Goal: Information Seeking & Learning: Learn about a topic

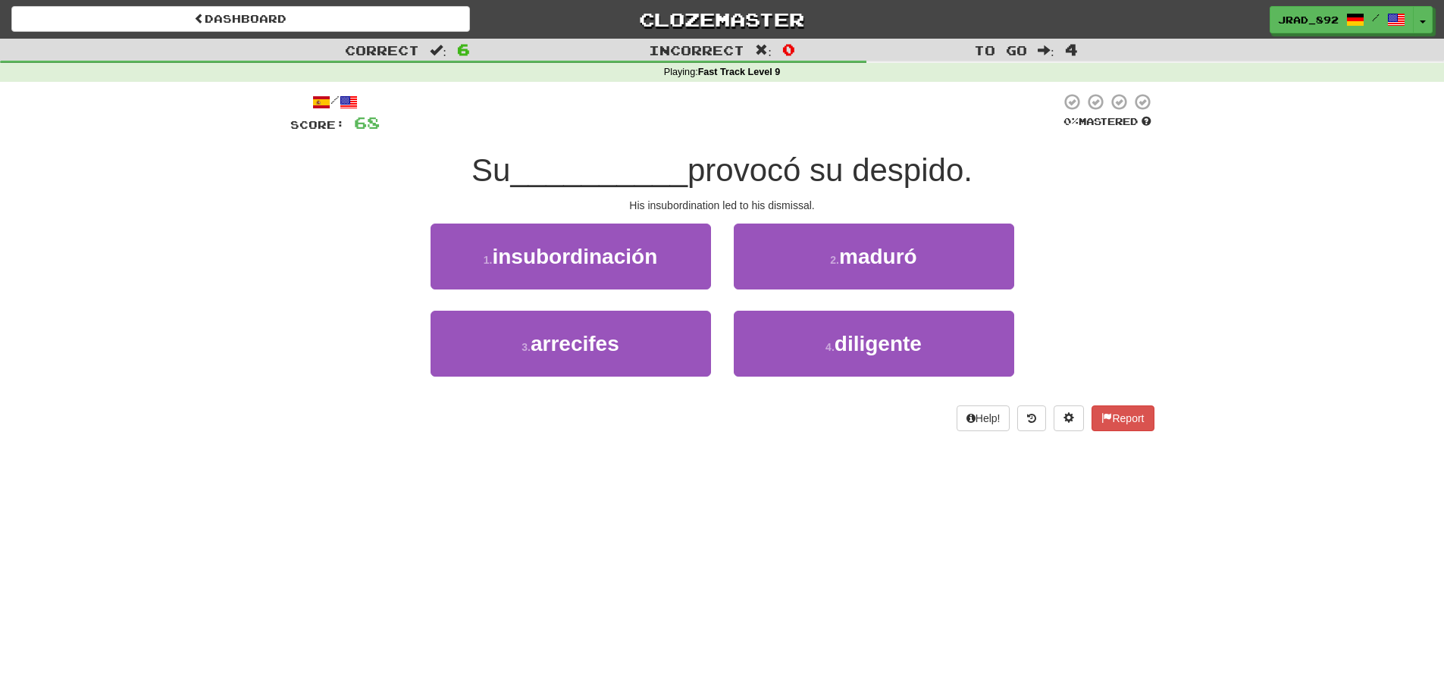
drag, startPoint x: 614, startPoint y: 246, endPoint x: 624, endPoint y: 250, distance: 10.9
click at [614, 246] on span "insubordinación" at bounding box center [574, 257] width 165 height 24
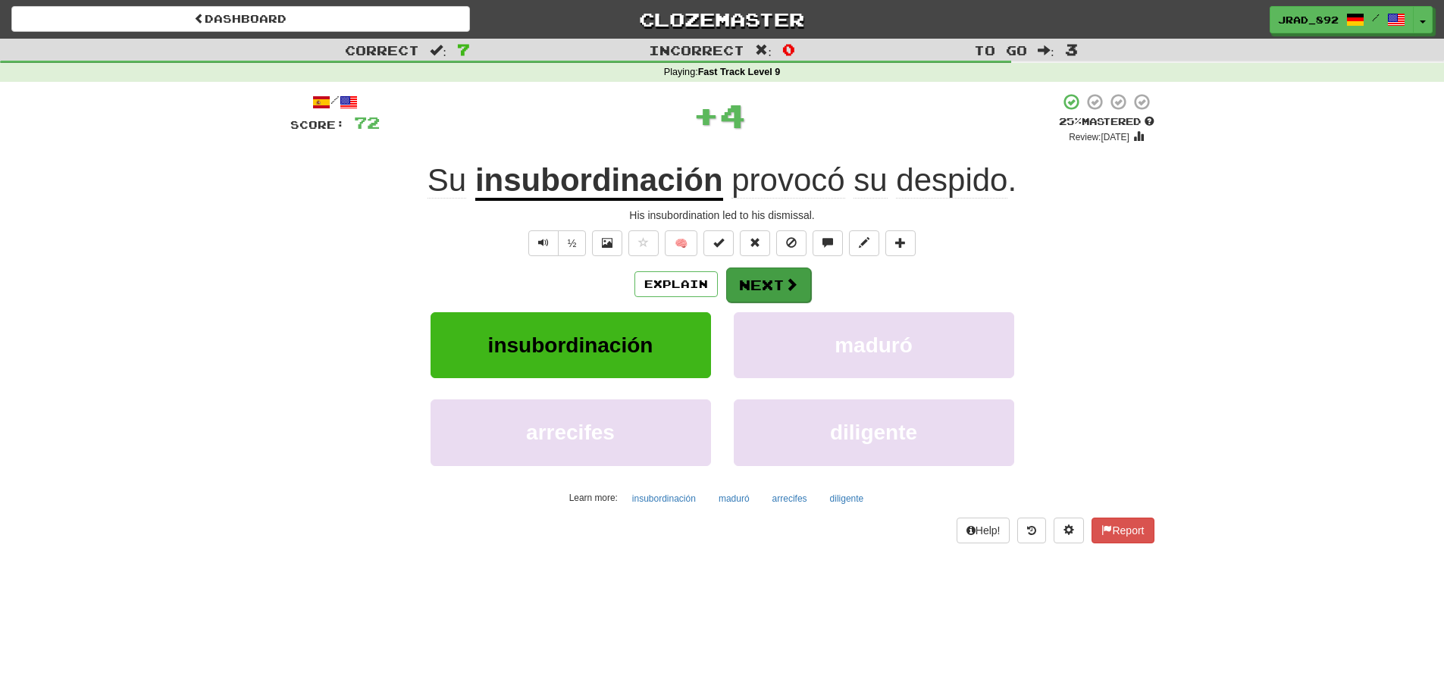
click at [789, 281] on span at bounding box center [792, 285] width 14 height 14
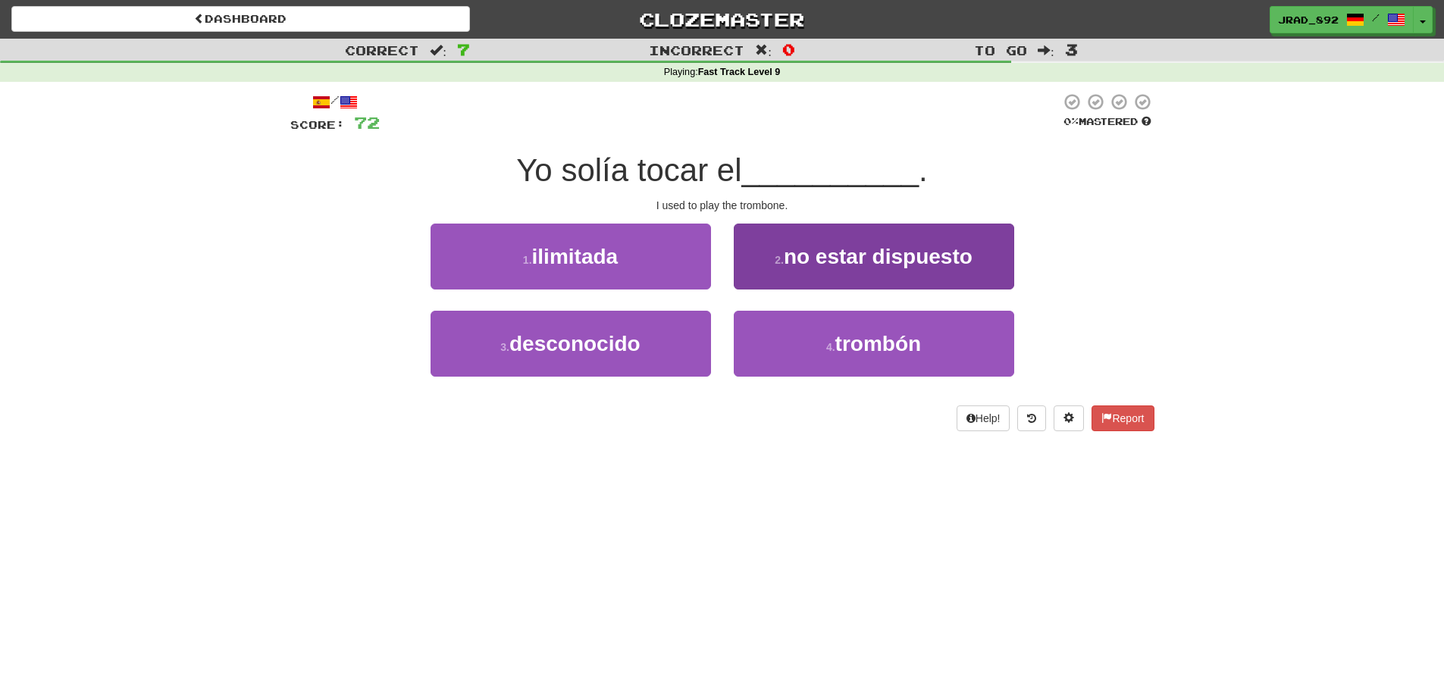
click at [814, 328] on button "4 . trombón" at bounding box center [874, 344] width 281 height 66
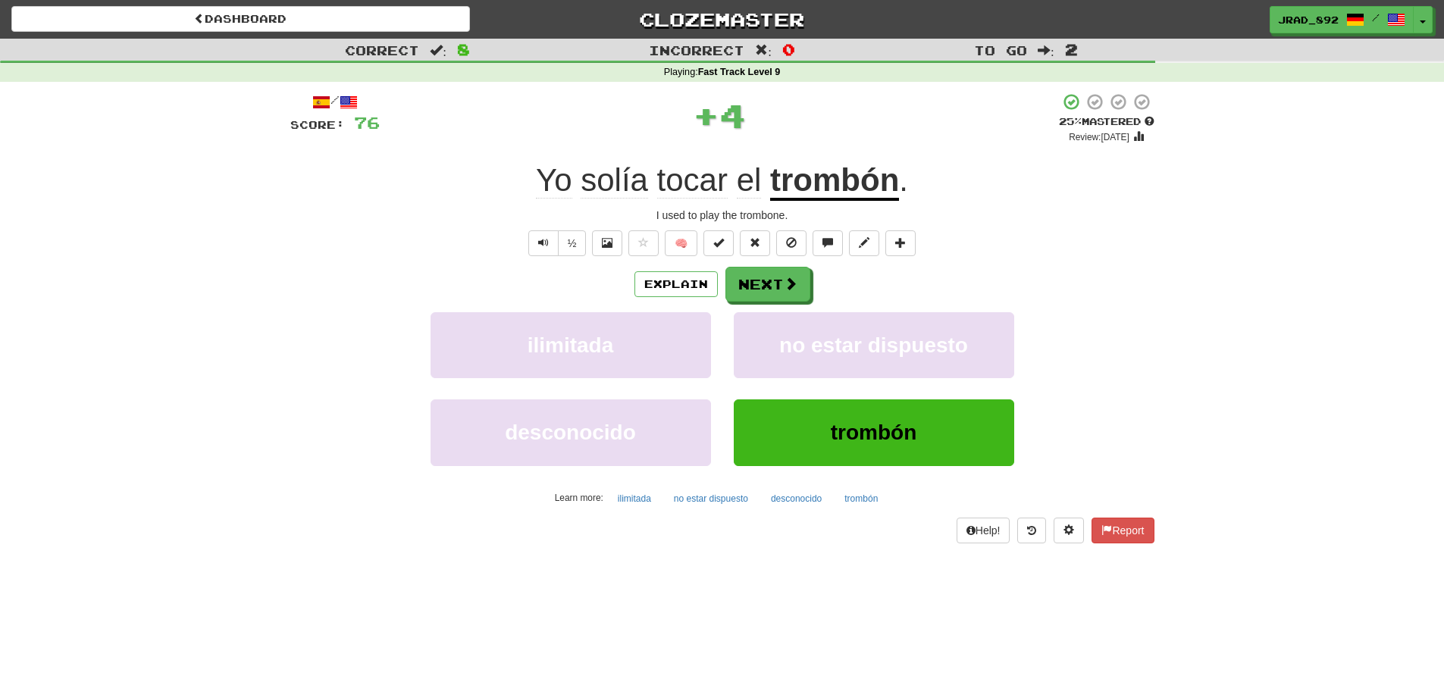
drag, startPoint x: 770, startPoint y: 281, endPoint x: 767, endPoint y: 214, distance: 67.5
click at [770, 281] on button "Next" at bounding box center [768, 284] width 85 height 35
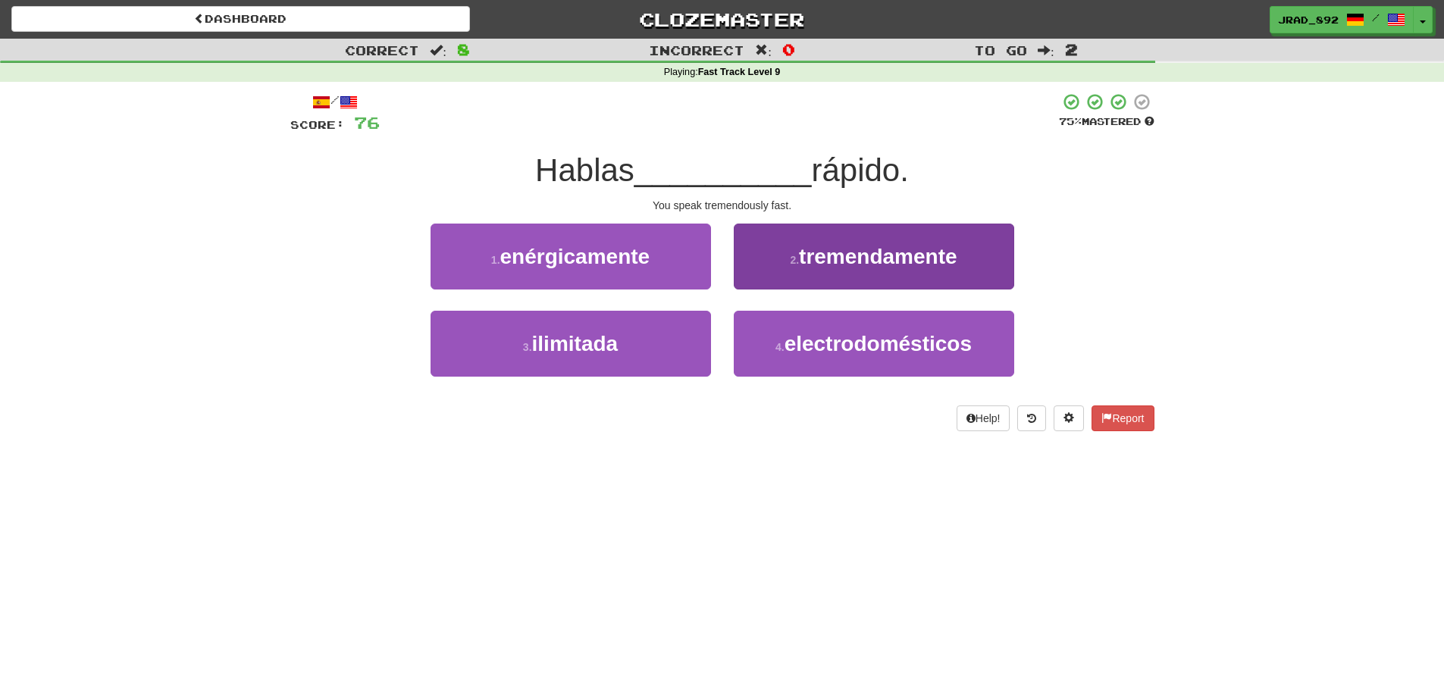
click at [861, 265] on span "tremendamente" at bounding box center [878, 257] width 158 height 24
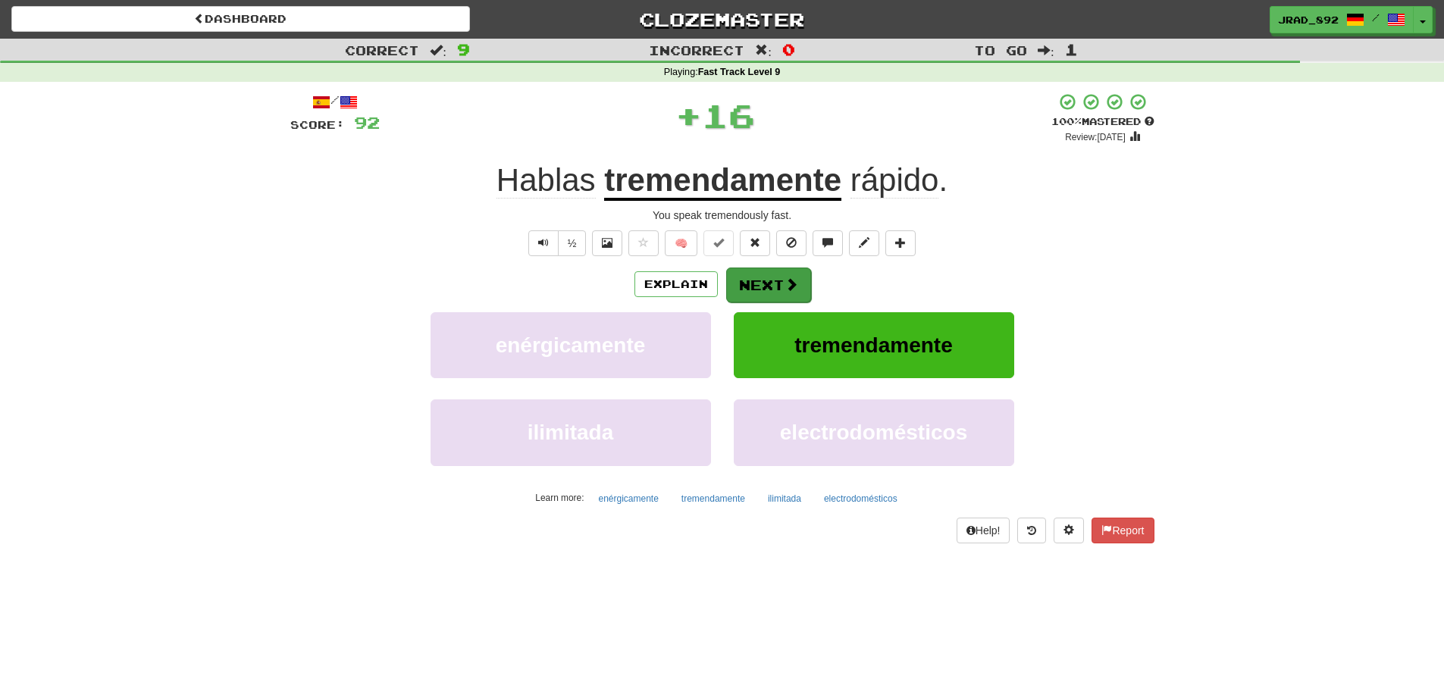
click at [782, 284] on button "Next" at bounding box center [768, 285] width 85 height 35
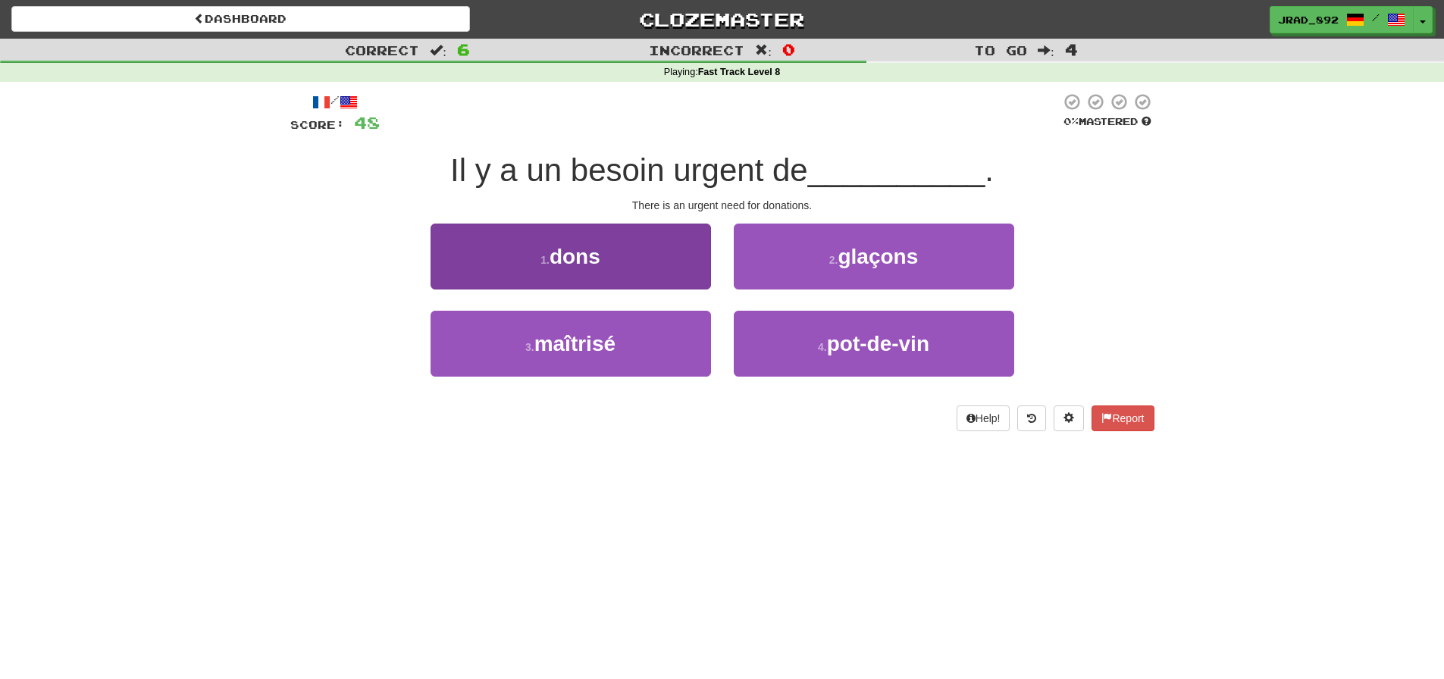
click at [621, 266] on button "1 . dons" at bounding box center [571, 257] width 281 height 66
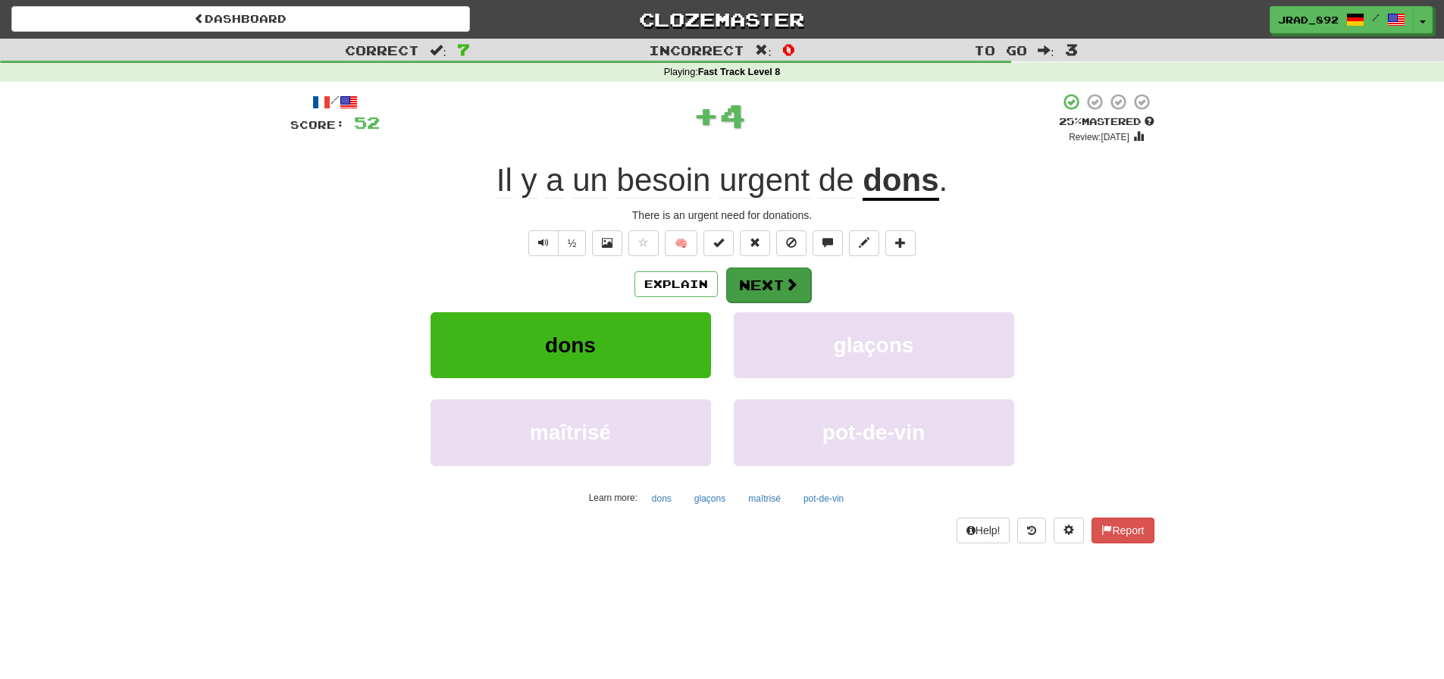
click at [760, 284] on button "Next" at bounding box center [768, 285] width 85 height 35
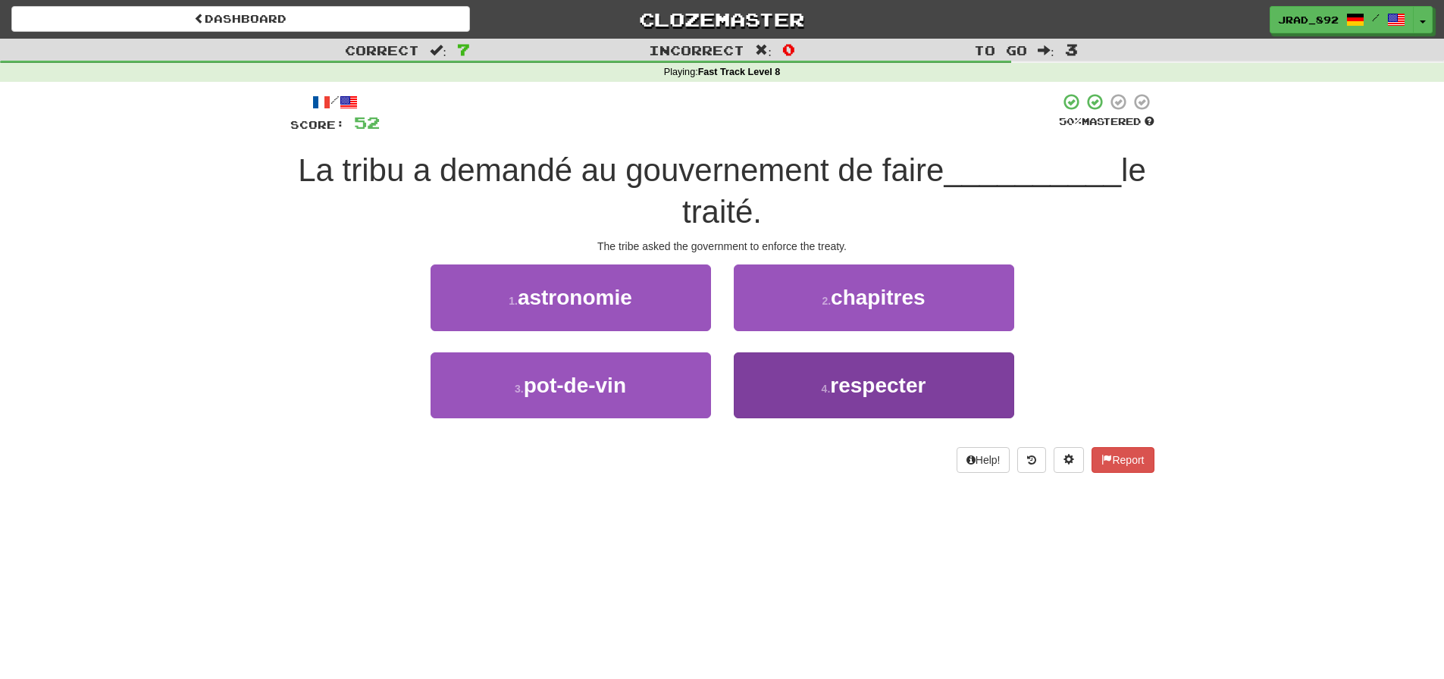
click at [845, 397] on button "4 . respecter" at bounding box center [874, 386] width 281 height 66
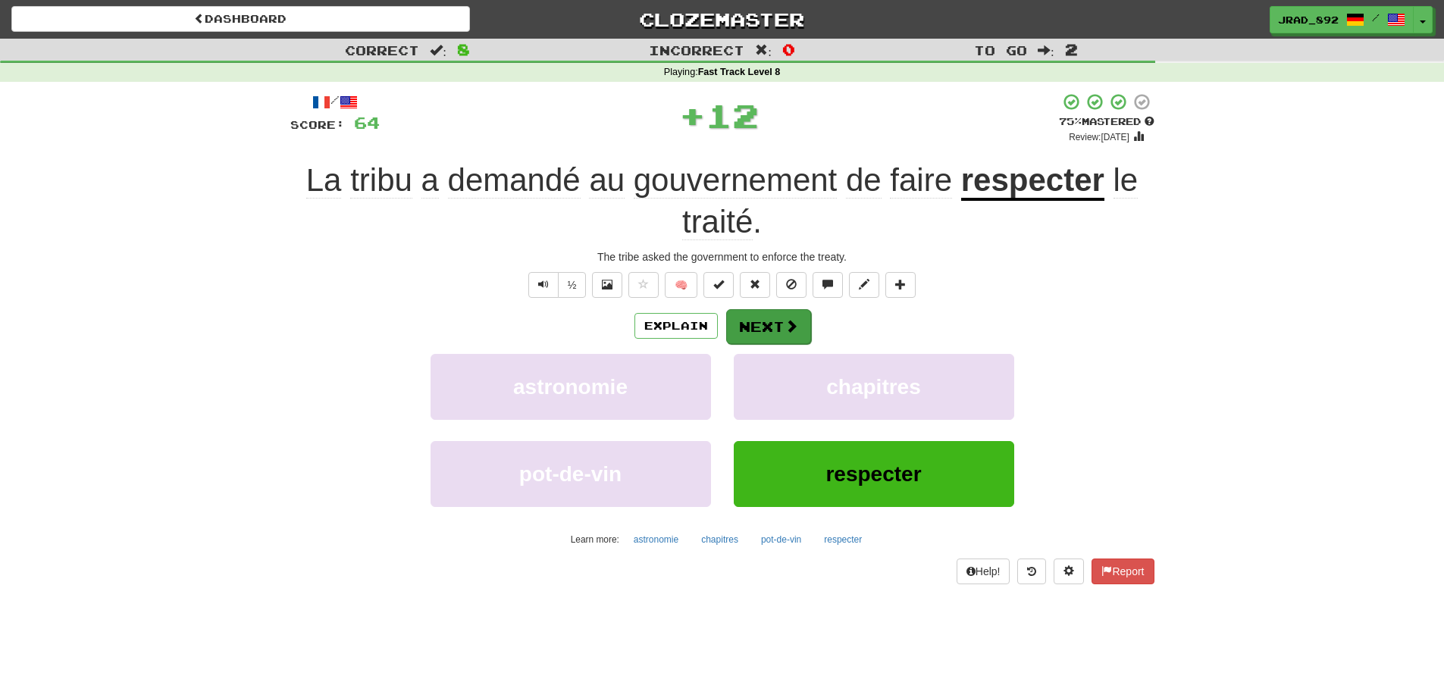
click at [786, 329] on span at bounding box center [792, 326] width 14 height 14
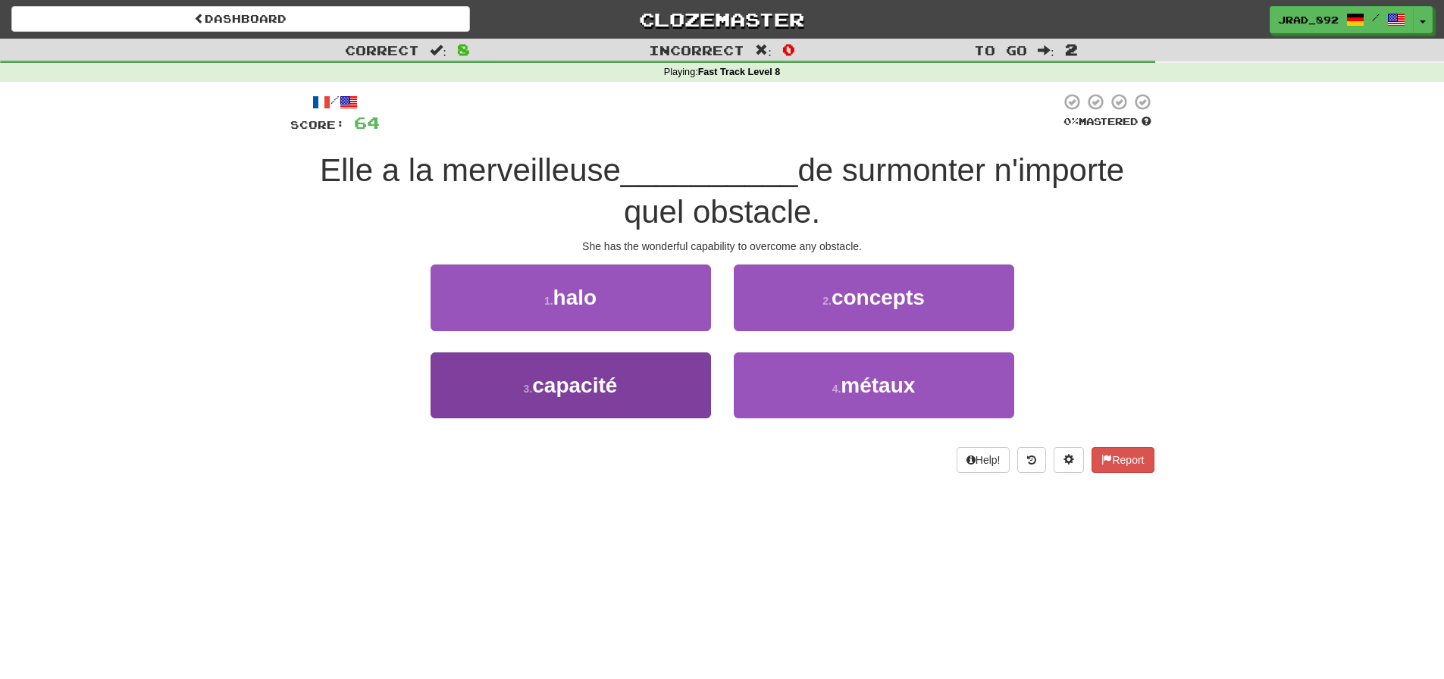
click at [632, 378] on button "3 . capacité" at bounding box center [571, 386] width 281 height 66
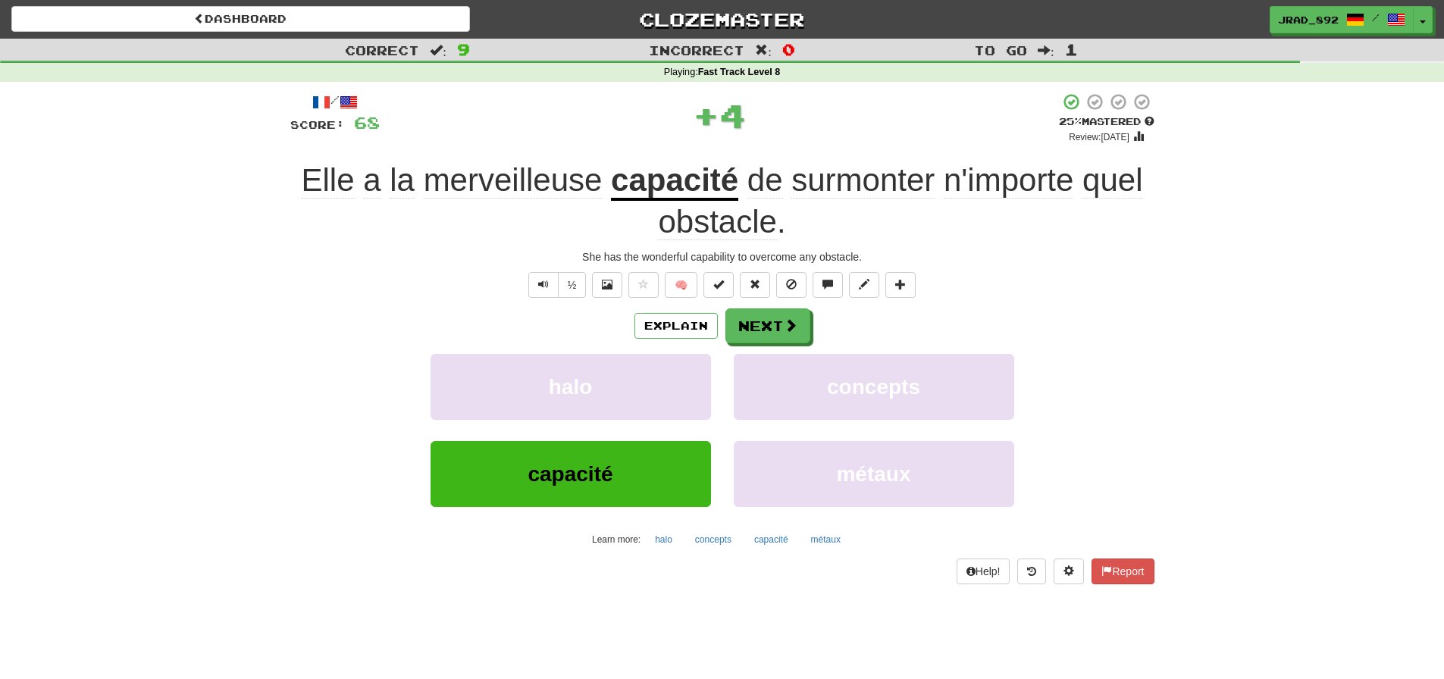
drag, startPoint x: 751, startPoint y: 312, endPoint x: 767, endPoint y: 209, distance: 103.6
click at [751, 311] on button "Next" at bounding box center [768, 326] width 85 height 35
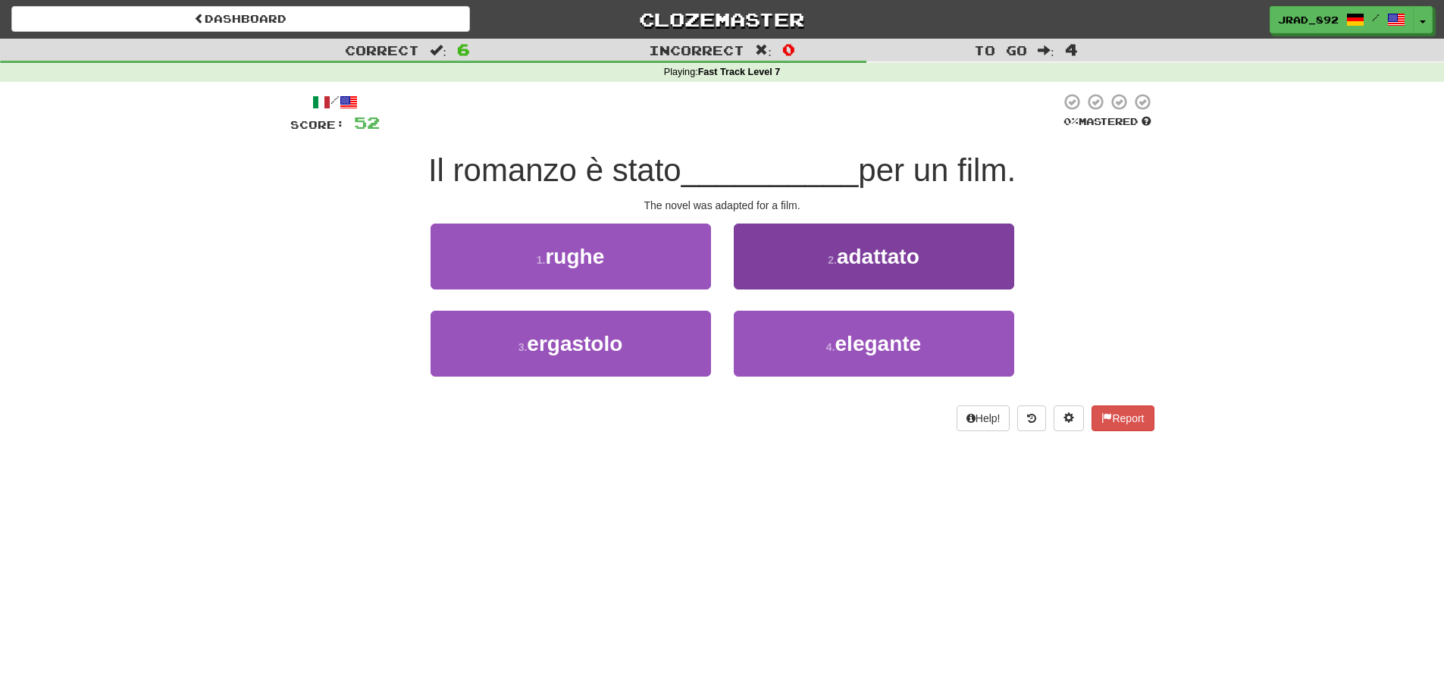
click at [828, 262] on small "2 ." at bounding box center [832, 260] width 9 height 12
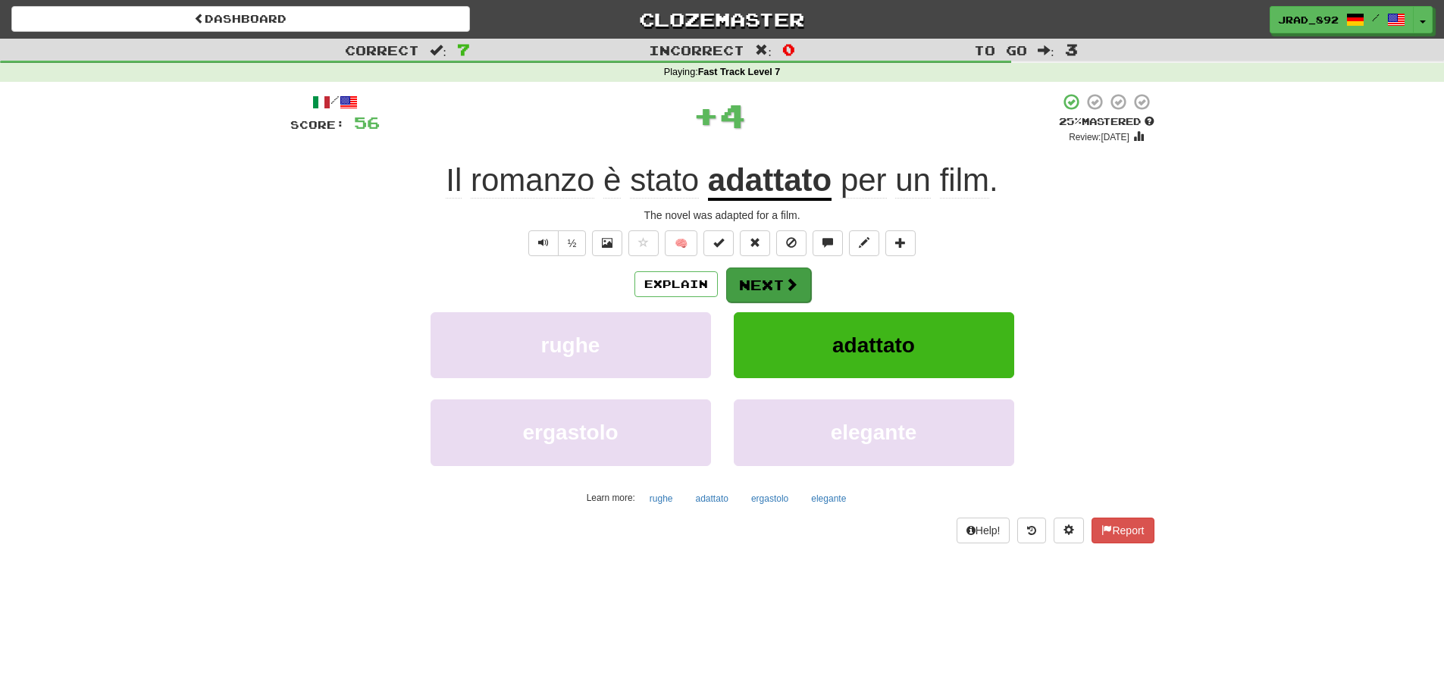
click at [759, 289] on button "Next" at bounding box center [768, 285] width 85 height 35
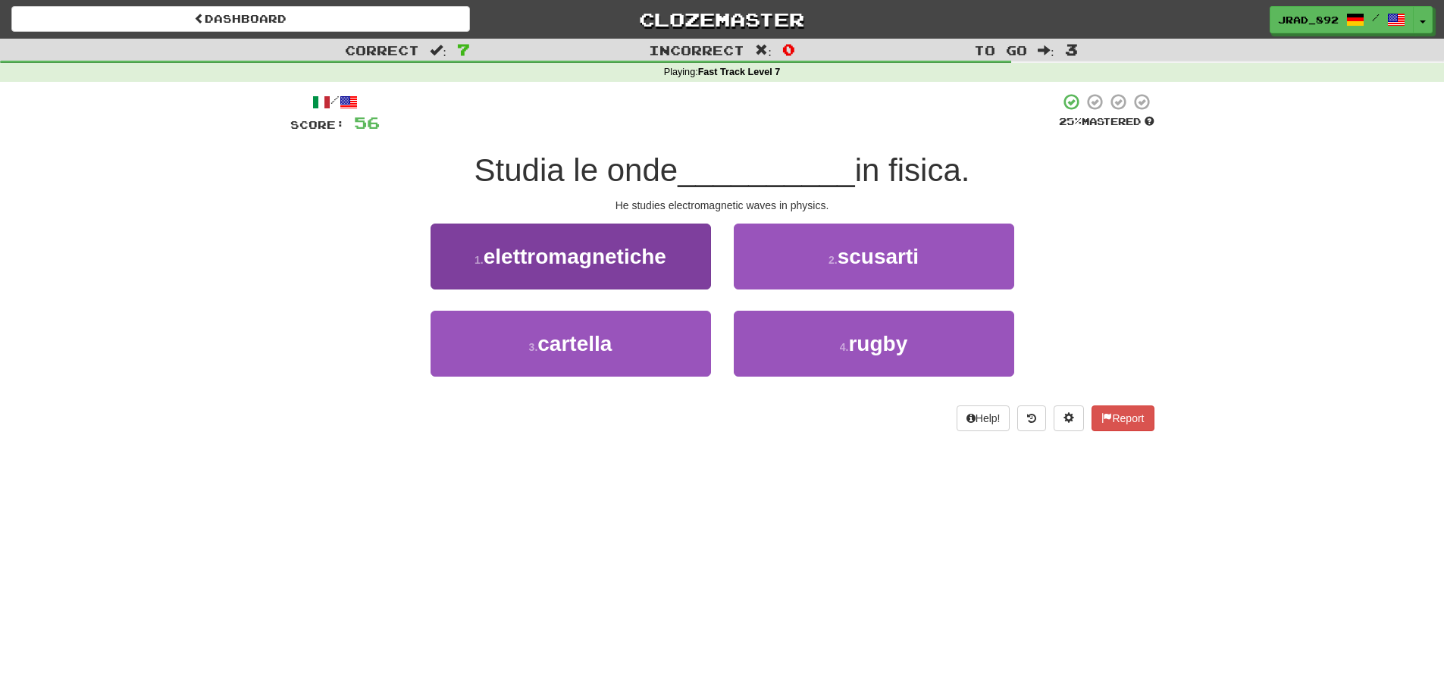
click at [666, 255] on span "elettromagnetiche" at bounding box center [575, 257] width 183 height 24
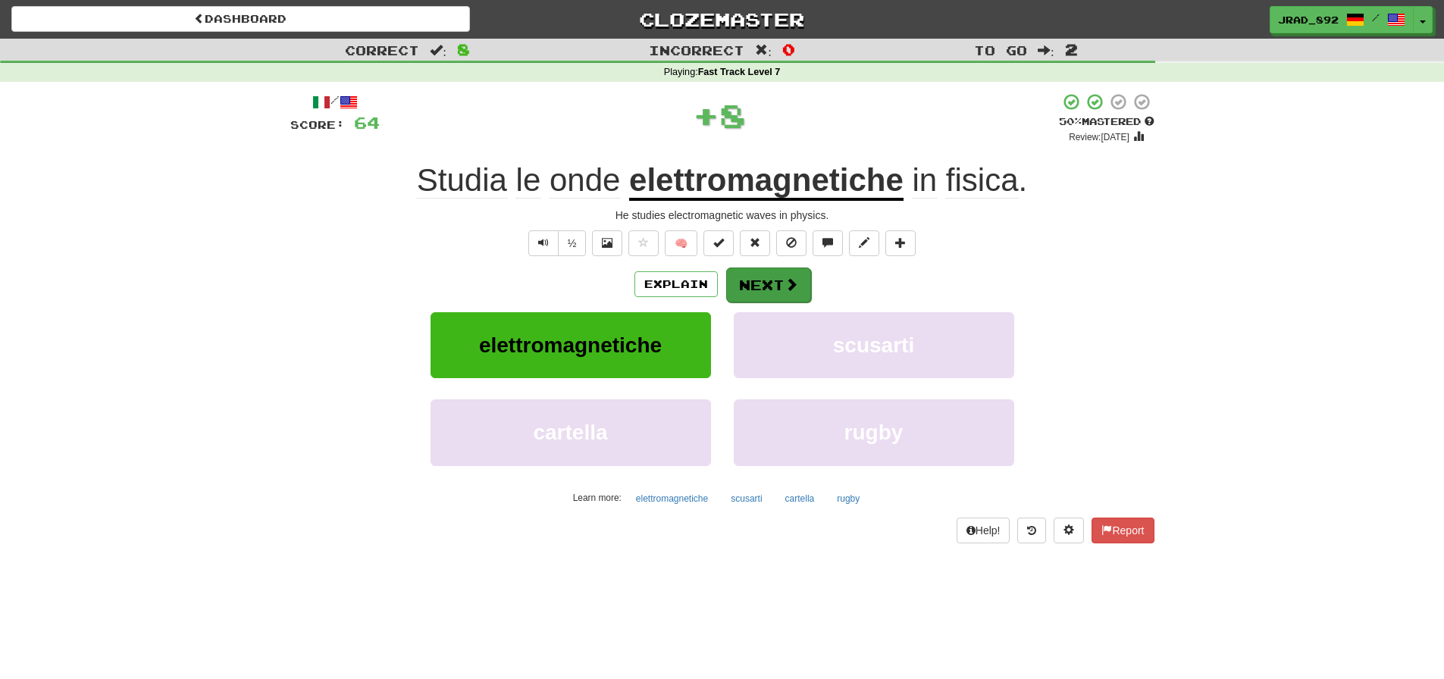
click at [761, 281] on button "Next" at bounding box center [768, 285] width 85 height 35
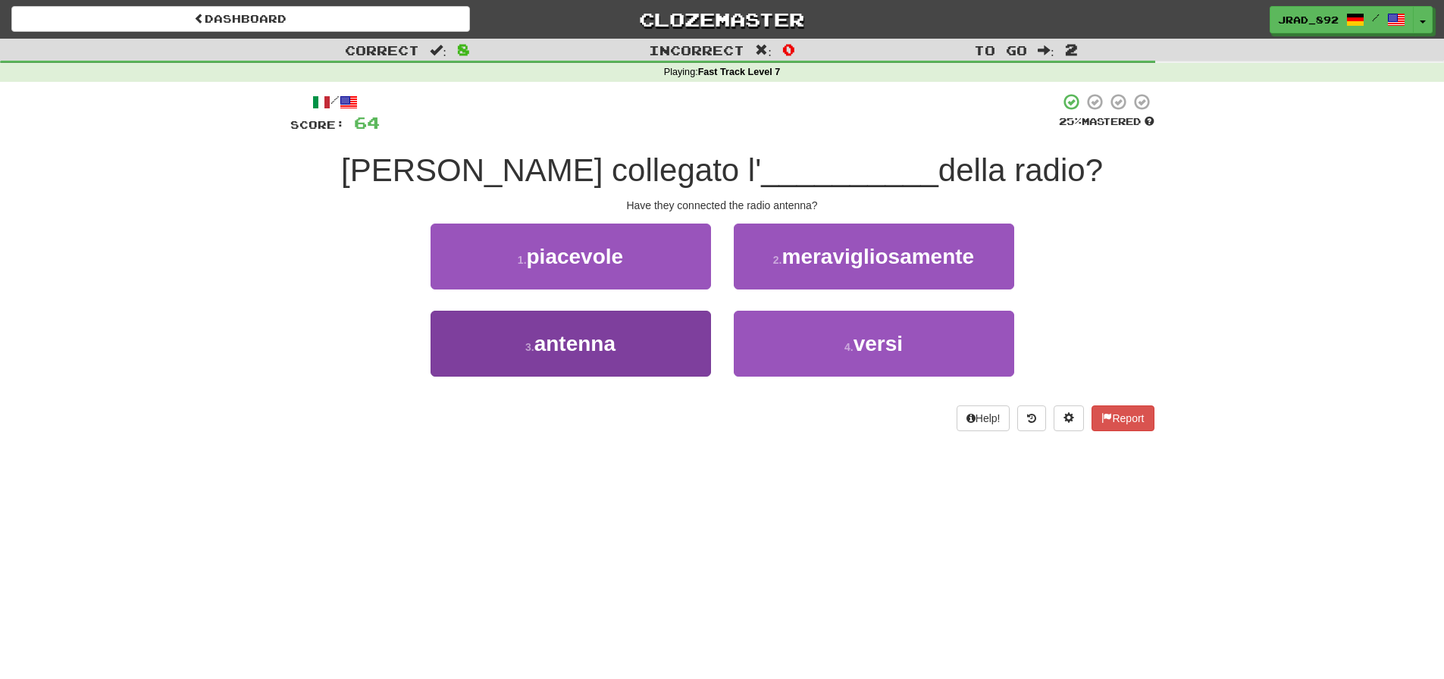
click at [623, 323] on button "3 . antenna" at bounding box center [571, 344] width 281 height 66
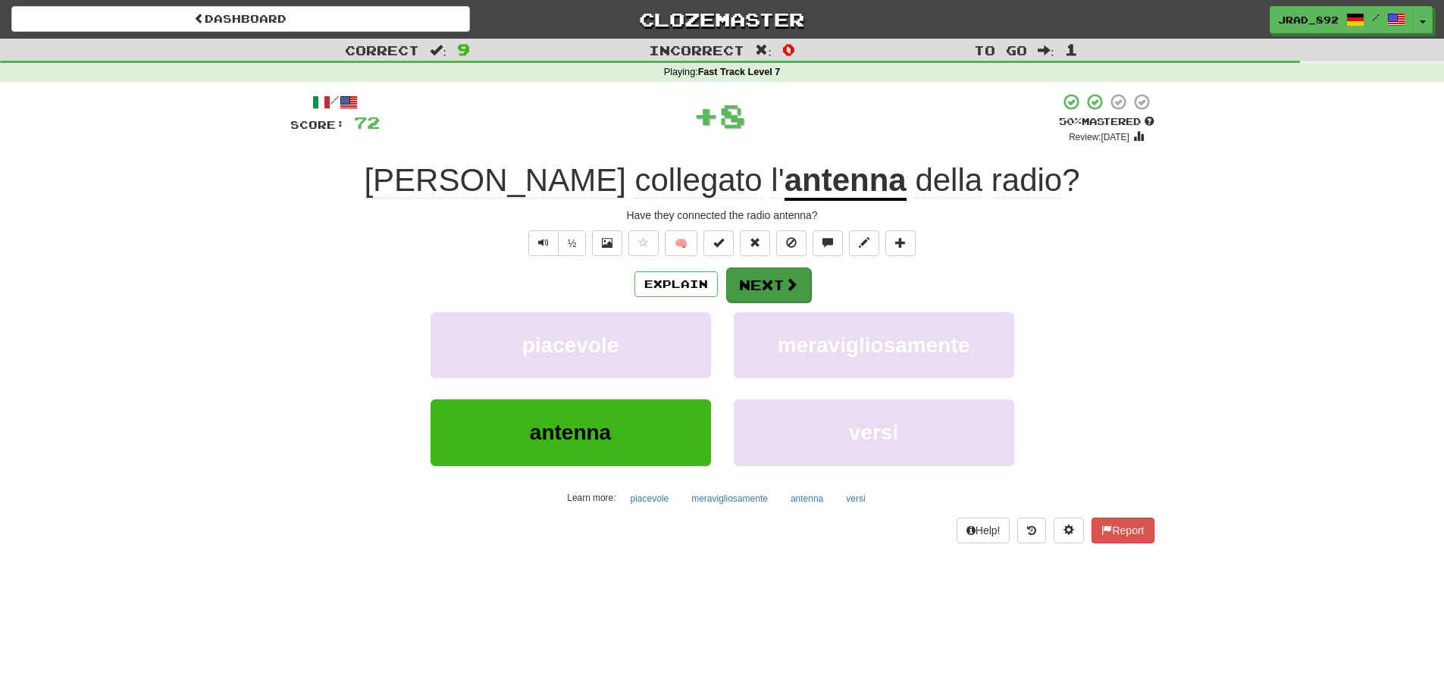
click at [752, 285] on button "Next" at bounding box center [768, 285] width 85 height 35
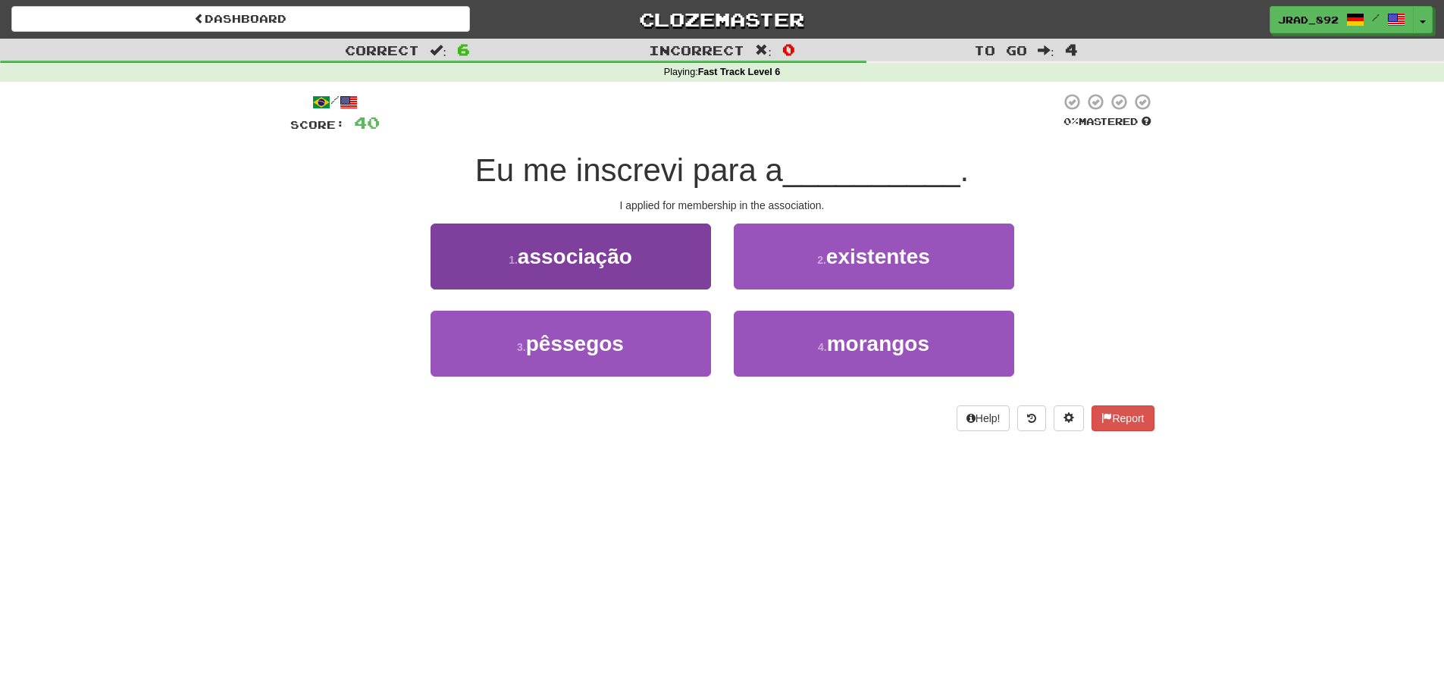
click at [631, 263] on span "associação" at bounding box center [575, 257] width 114 height 24
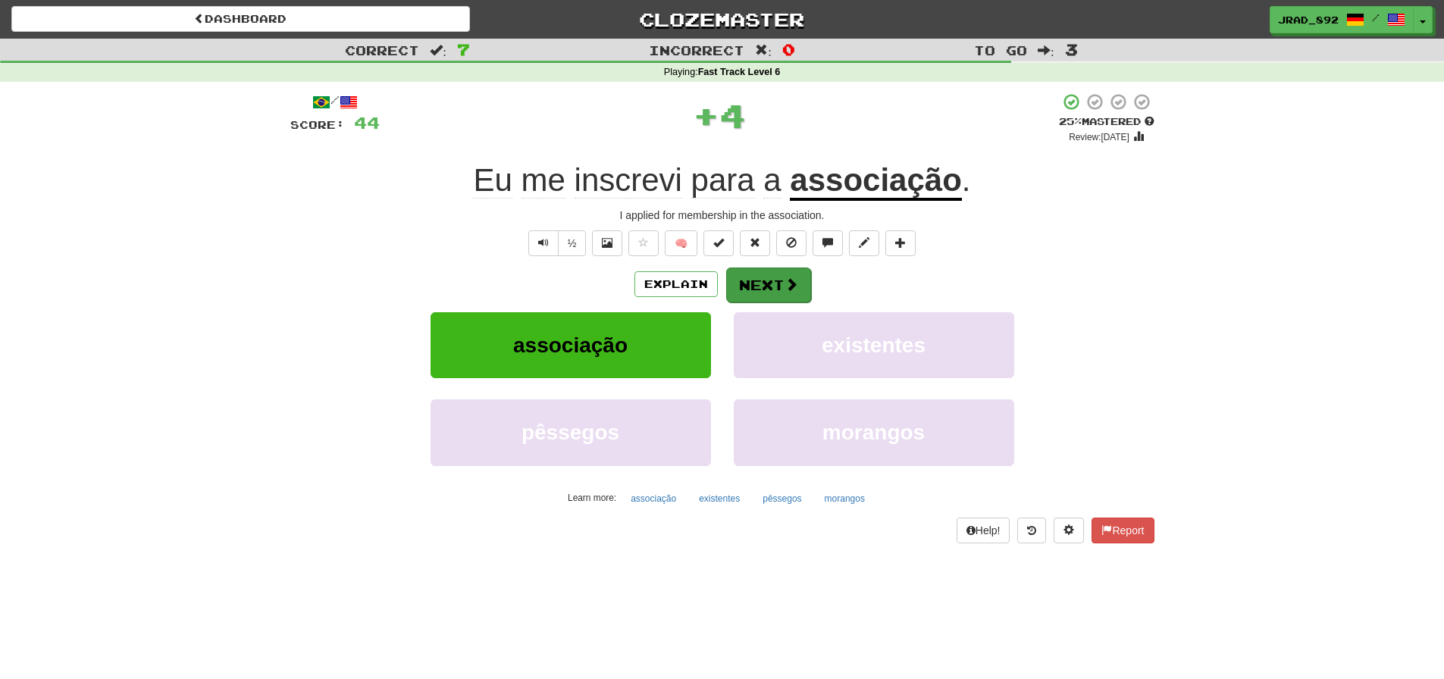
click at [771, 280] on button "Next" at bounding box center [768, 285] width 85 height 35
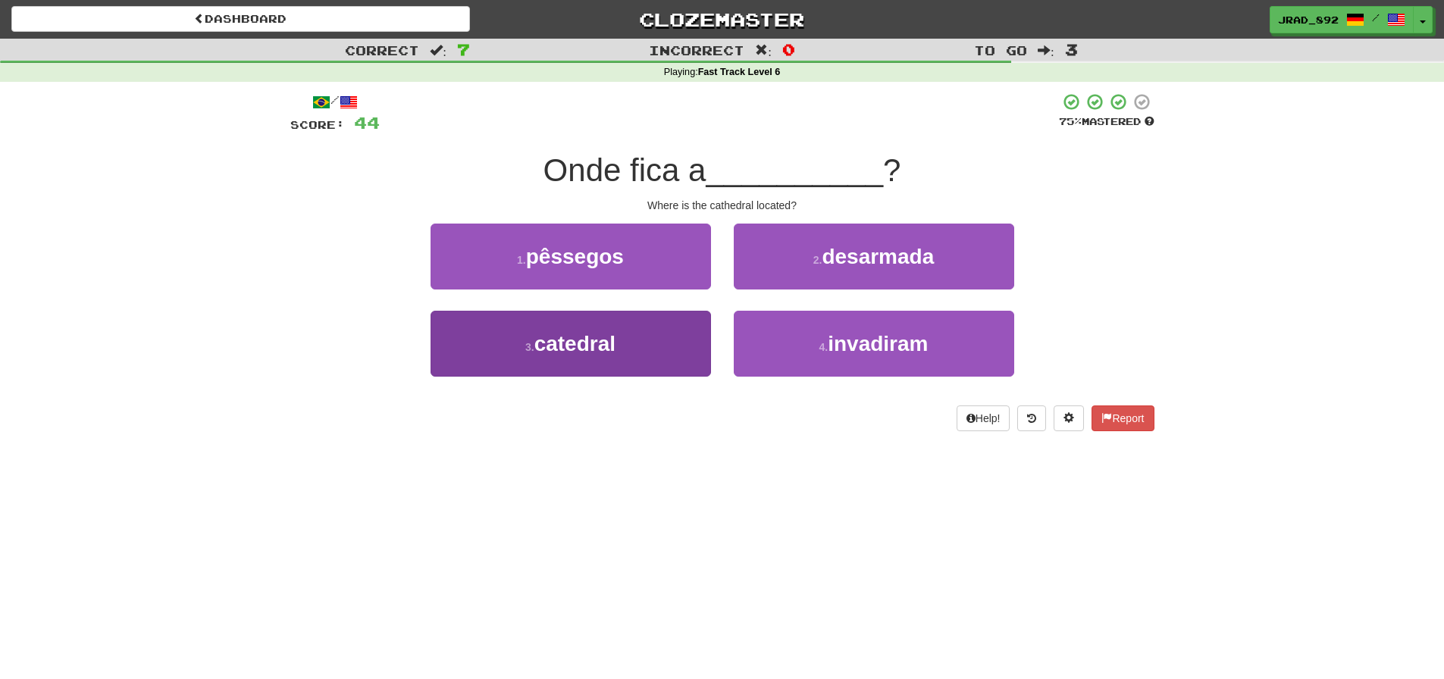
click at [613, 363] on button "3 . catedral" at bounding box center [571, 344] width 281 height 66
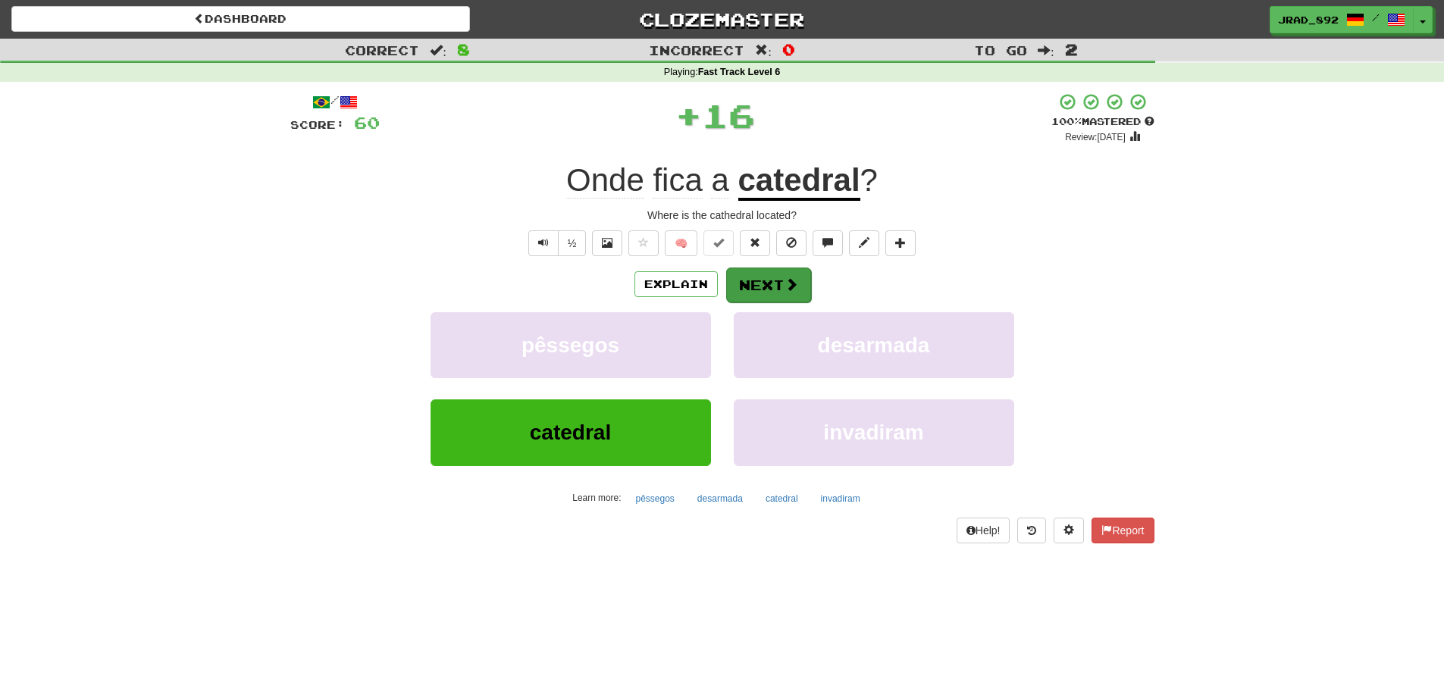
click at [751, 281] on button "Next" at bounding box center [768, 285] width 85 height 35
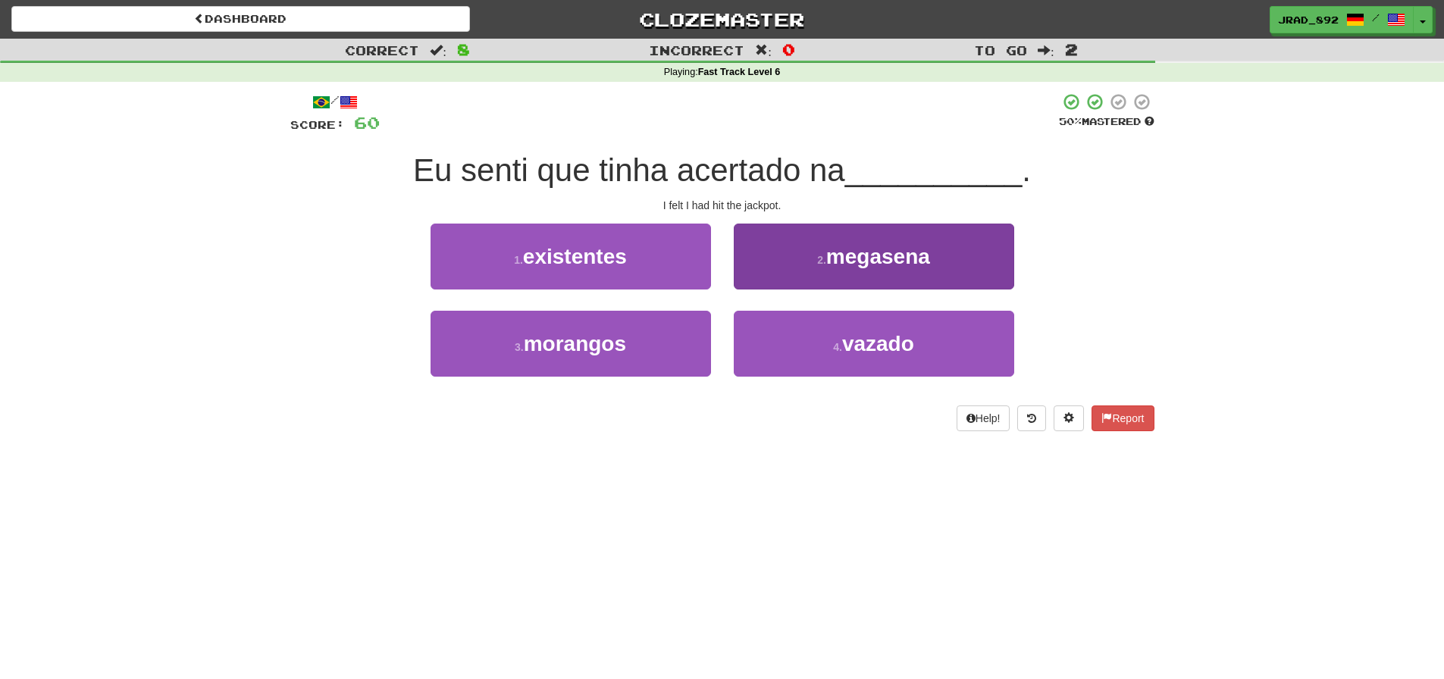
click at [838, 270] on button "2 . megasena" at bounding box center [874, 257] width 281 height 66
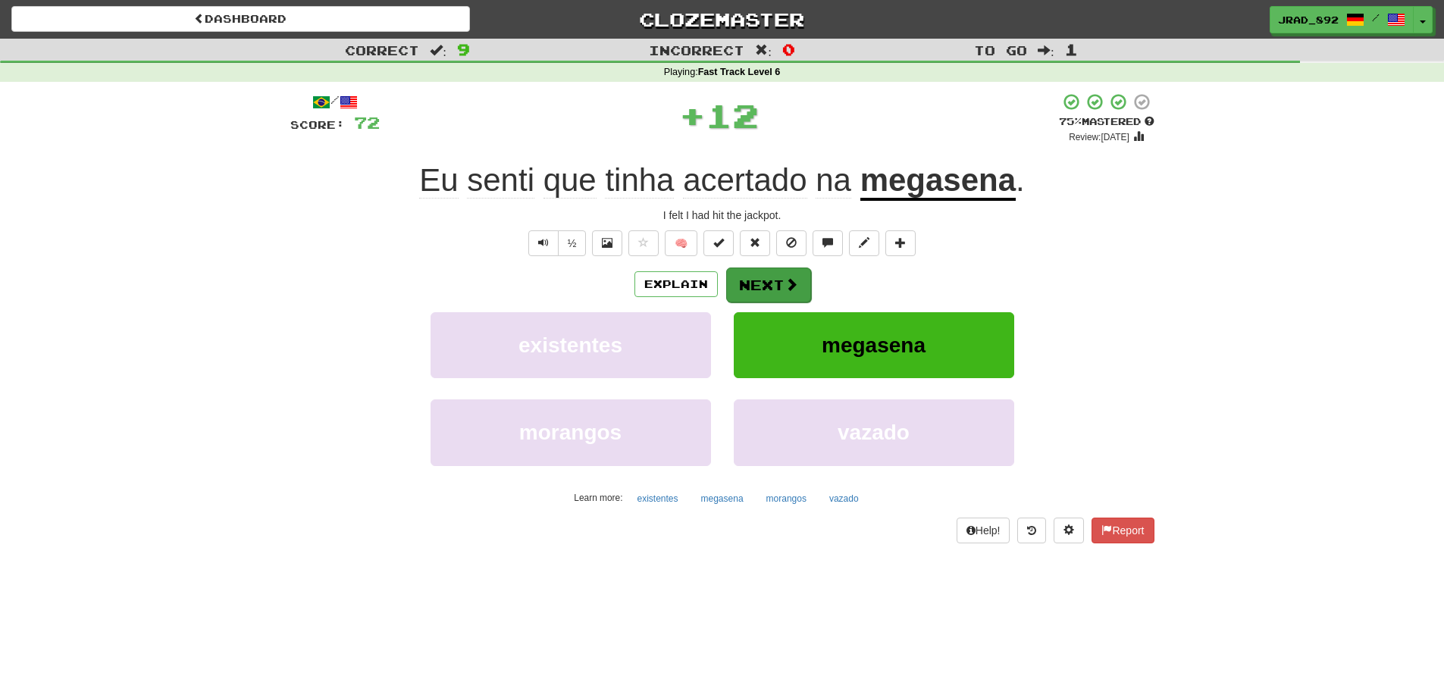
click at [779, 281] on button "Next" at bounding box center [768, 285] width 85 height 35
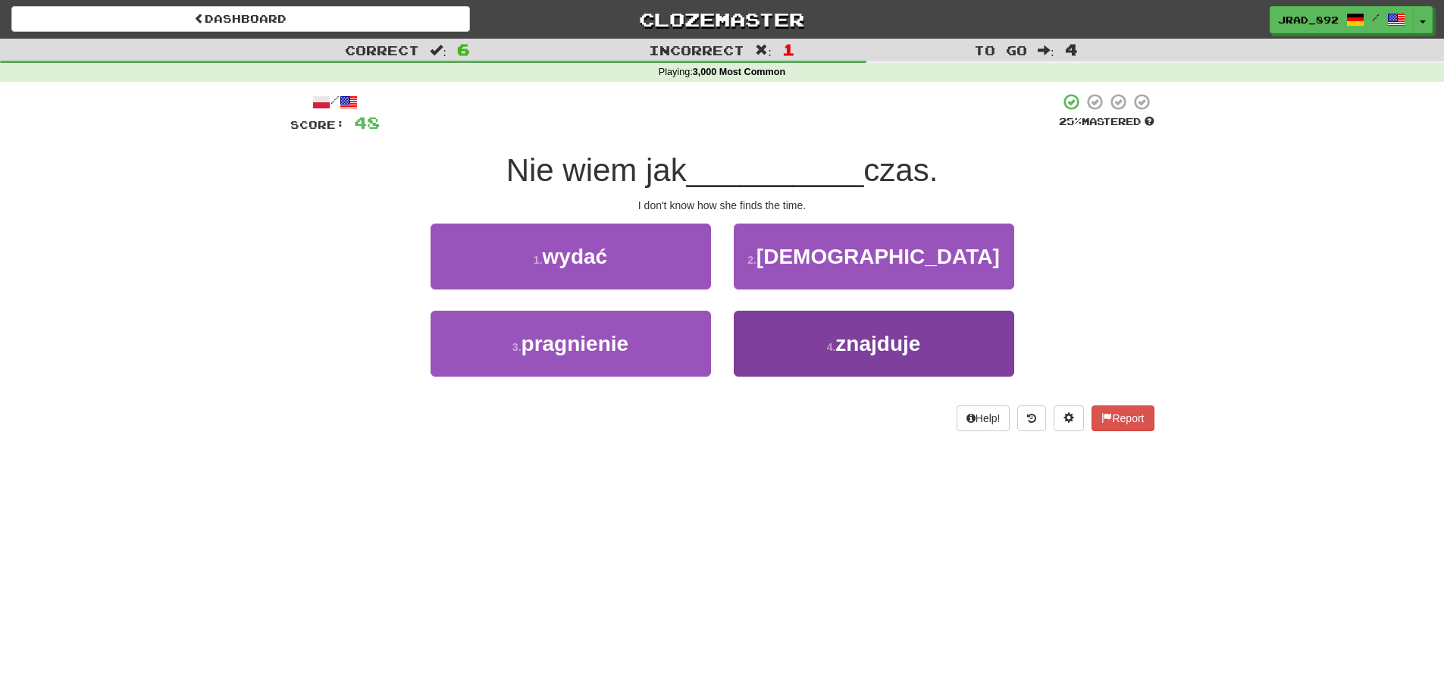
click at [839, 357] on button "4 . znajduje" at bounding box center [874, 344] width 281 height 66
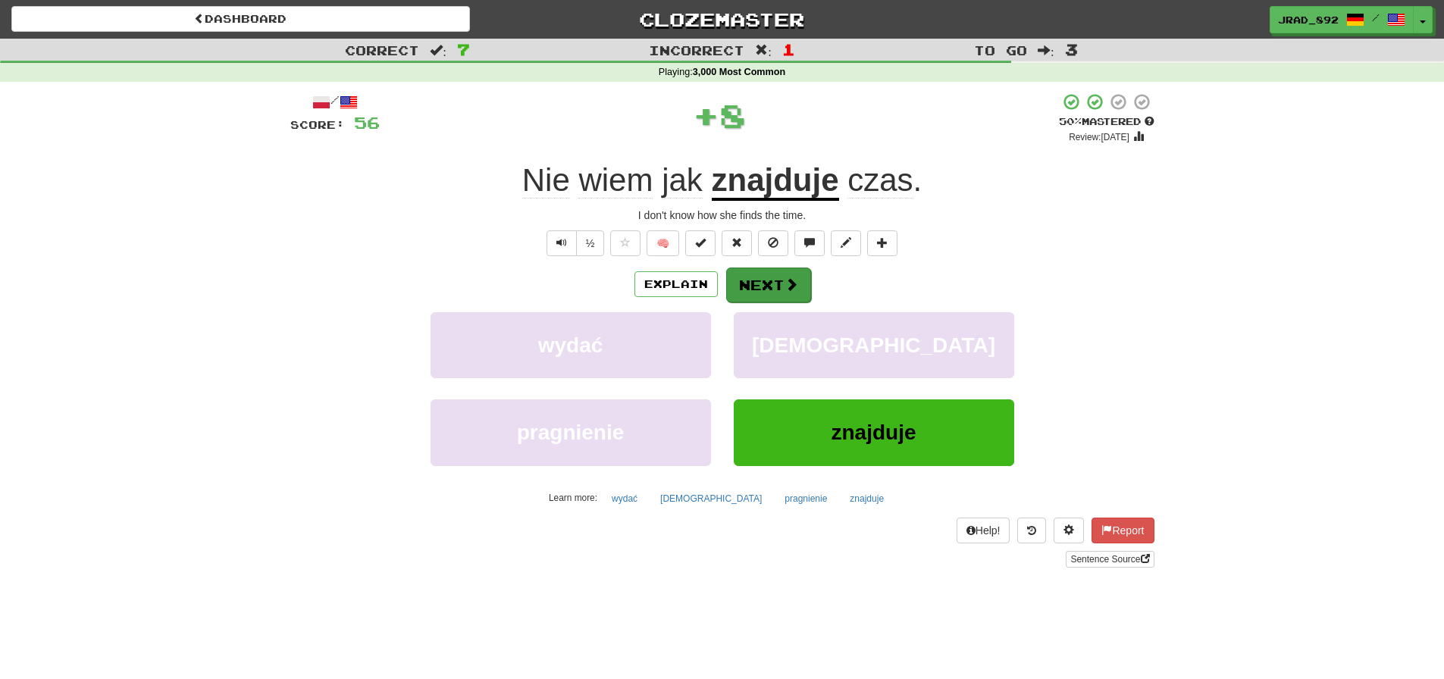
click at [772, 282] on button "Next" at bounding box center [768, 285] width 85 height 35
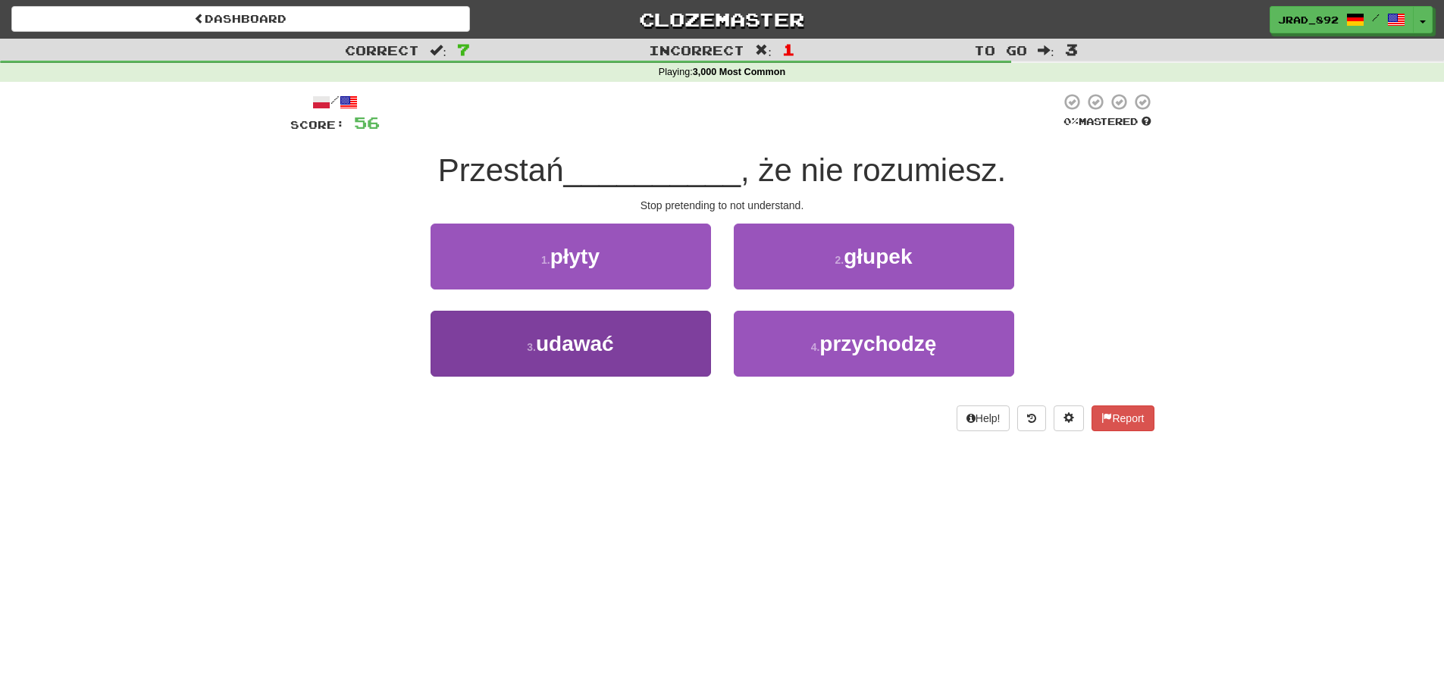
click at [646, 356] on button "3 . udawać" at bounding box center [571, 344] width 281 height 66
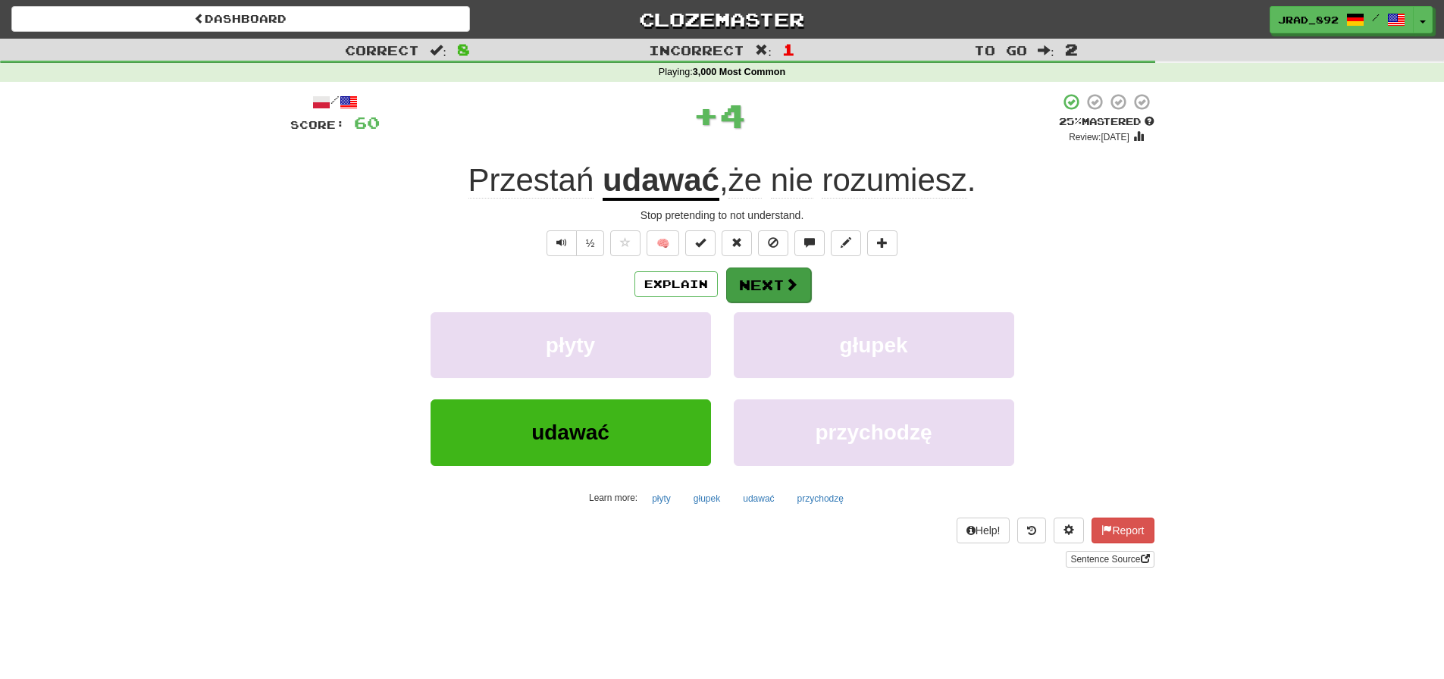
click at [764, 278] on button "Next" at bounding box center [768, 285] width 85 height 35
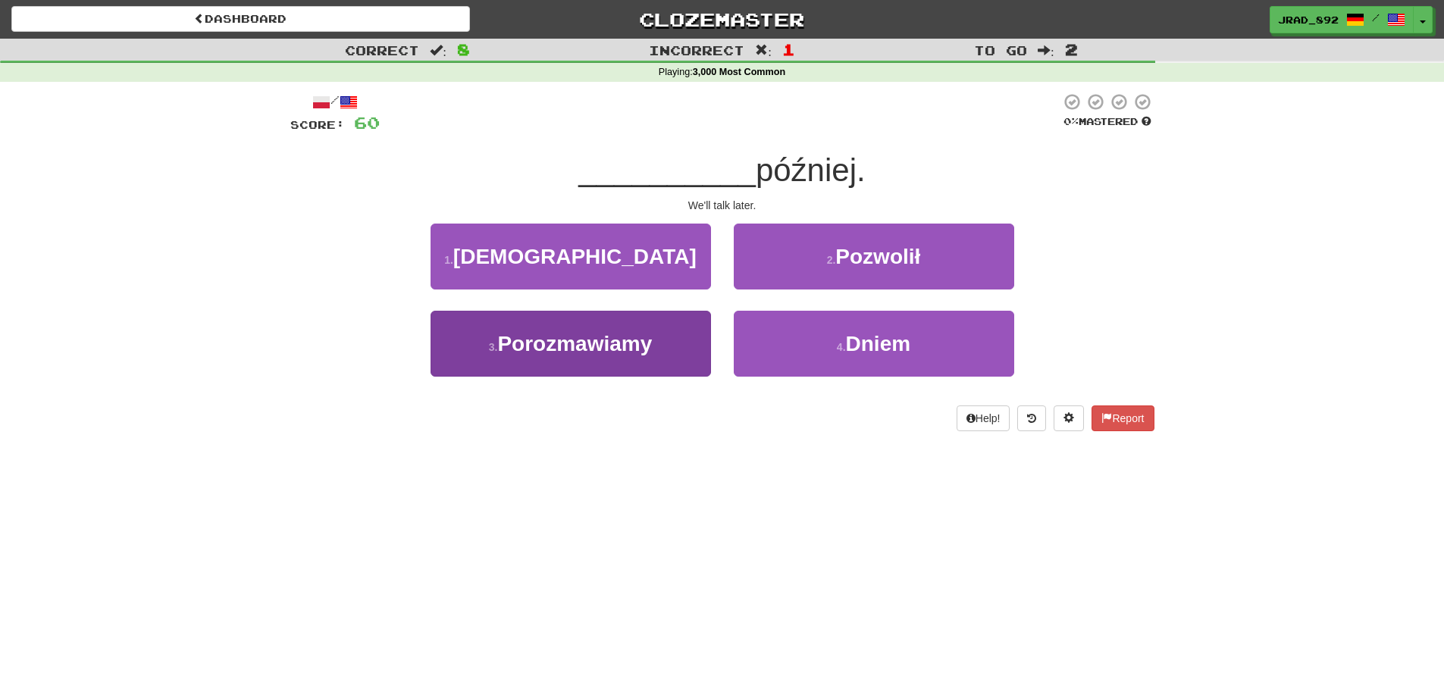
click at [644, 337] on span "Porozmawiamy" at bounding box center [574, 344] width 155 height 24
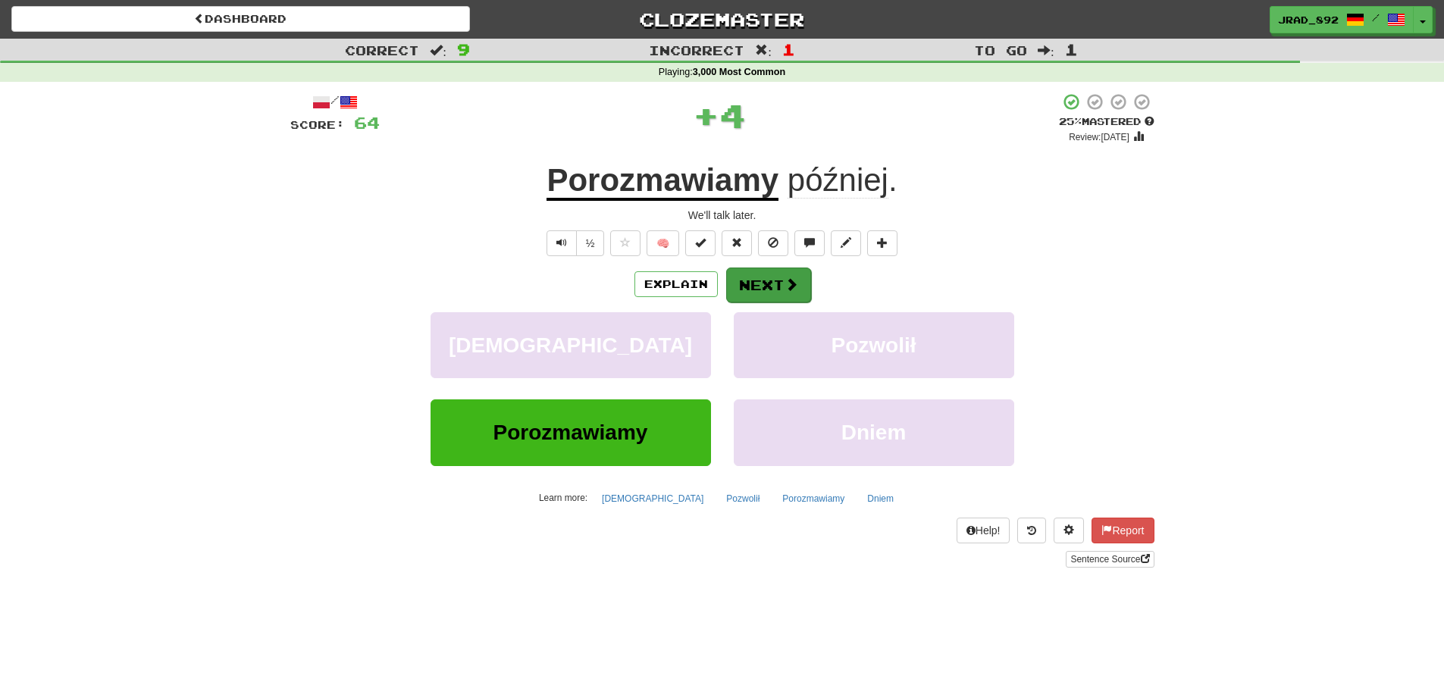
click at [773, 287] on button "Next" at bounding box center [768, 285] width 85 height 35
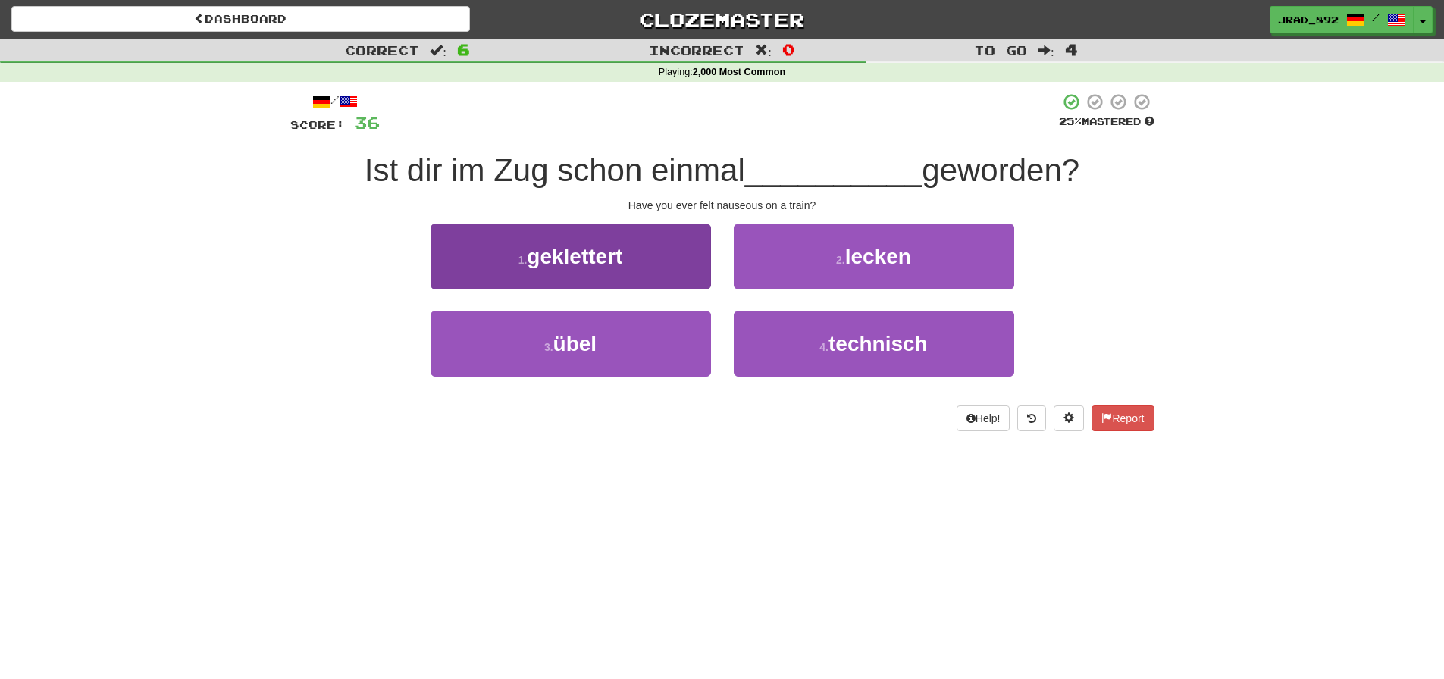
click at [620, 269] on button "1 . geklettert" at bounding box center [571, 257] width 281 height 66
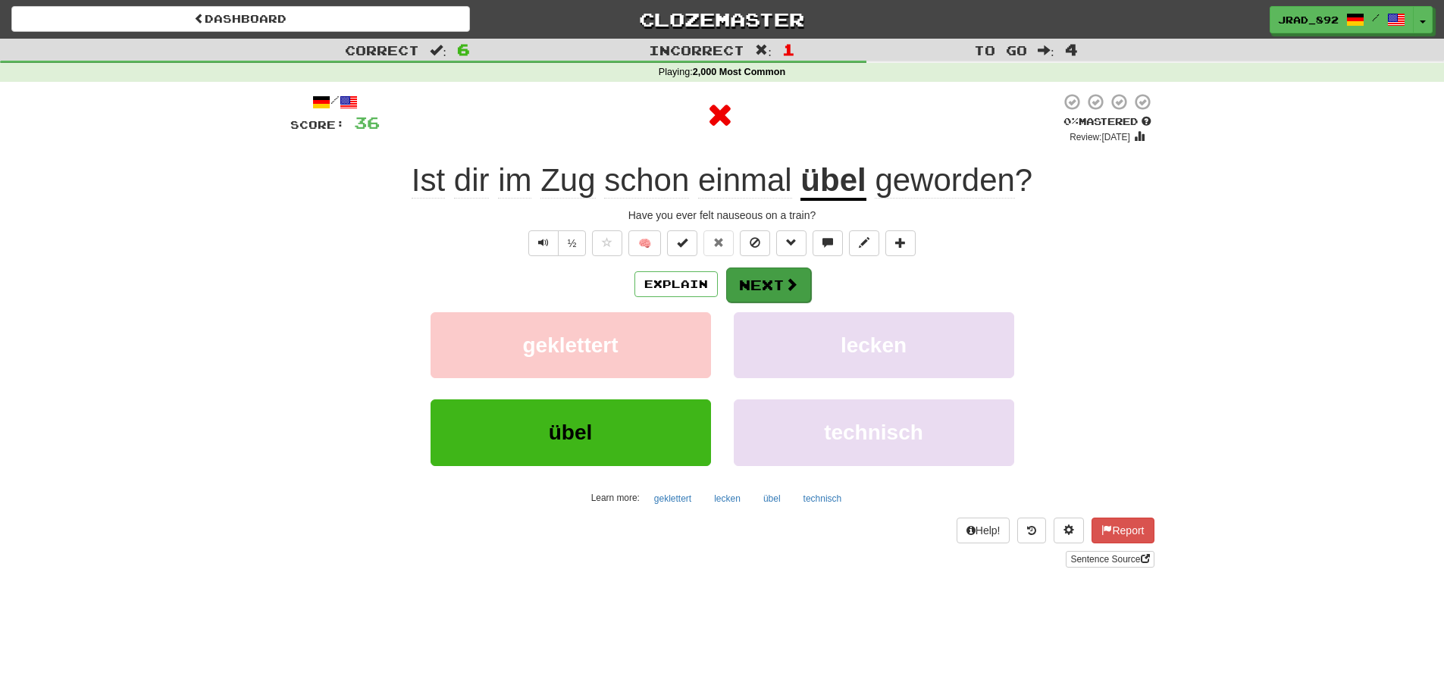
click at [768, 284] on button "Next" at bounding box center [768, 285] width 85 height 35
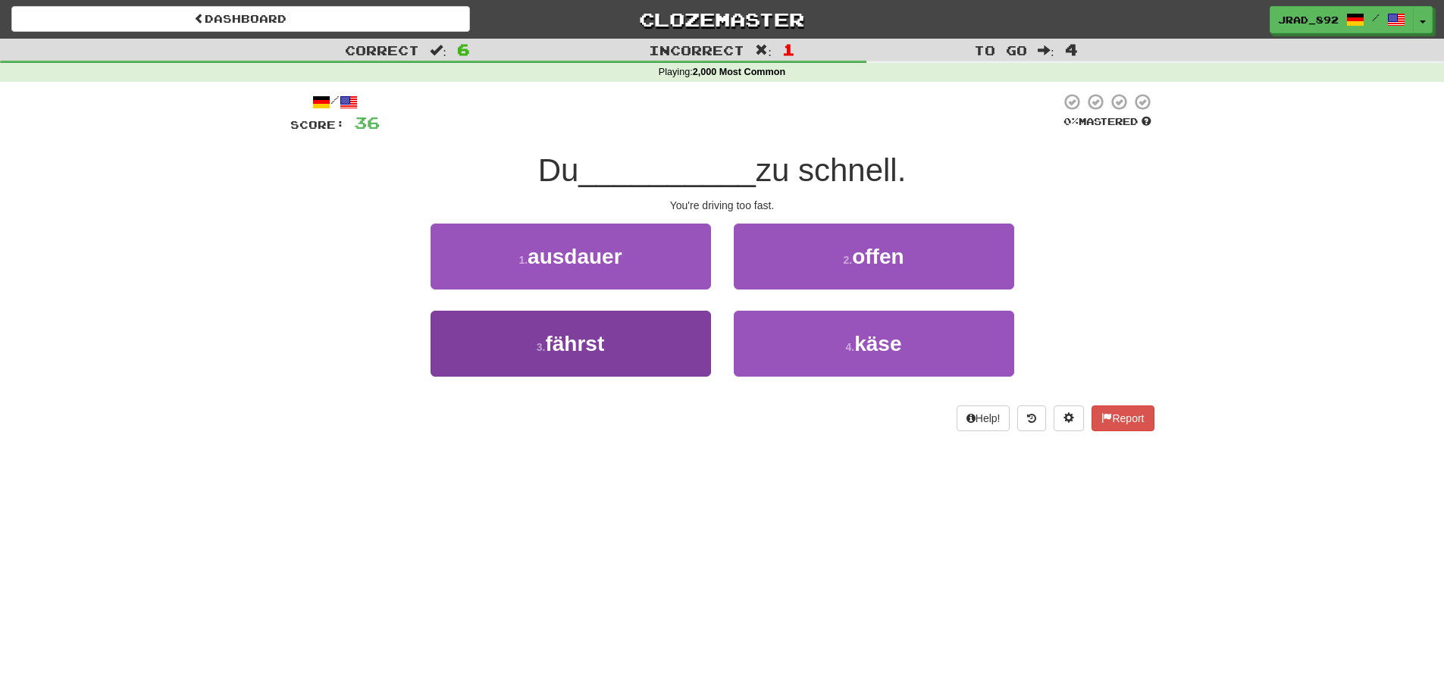
click at [604, 335] on span "fährst" at bounding box center [574, 344] width 59 height 24
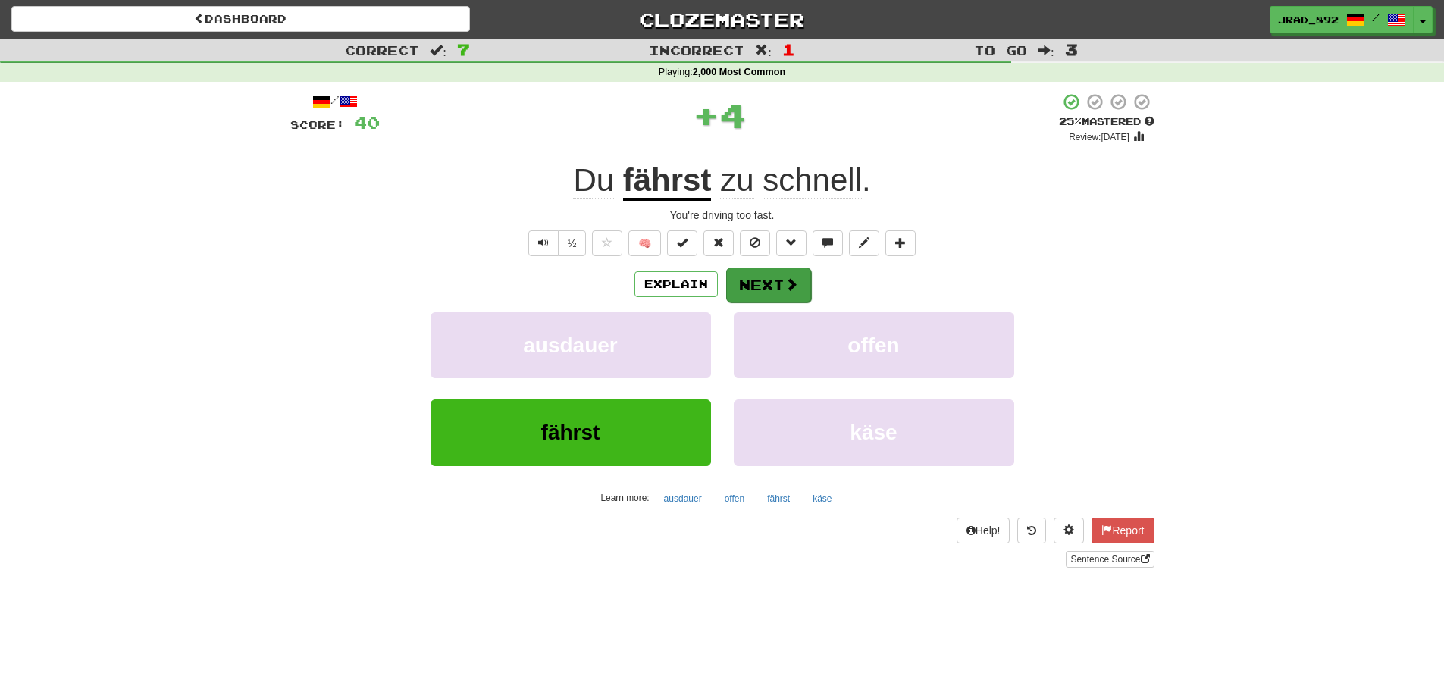
click at [773, 276] on button "Next" at bounding box center [768, 285] width 85 height 35
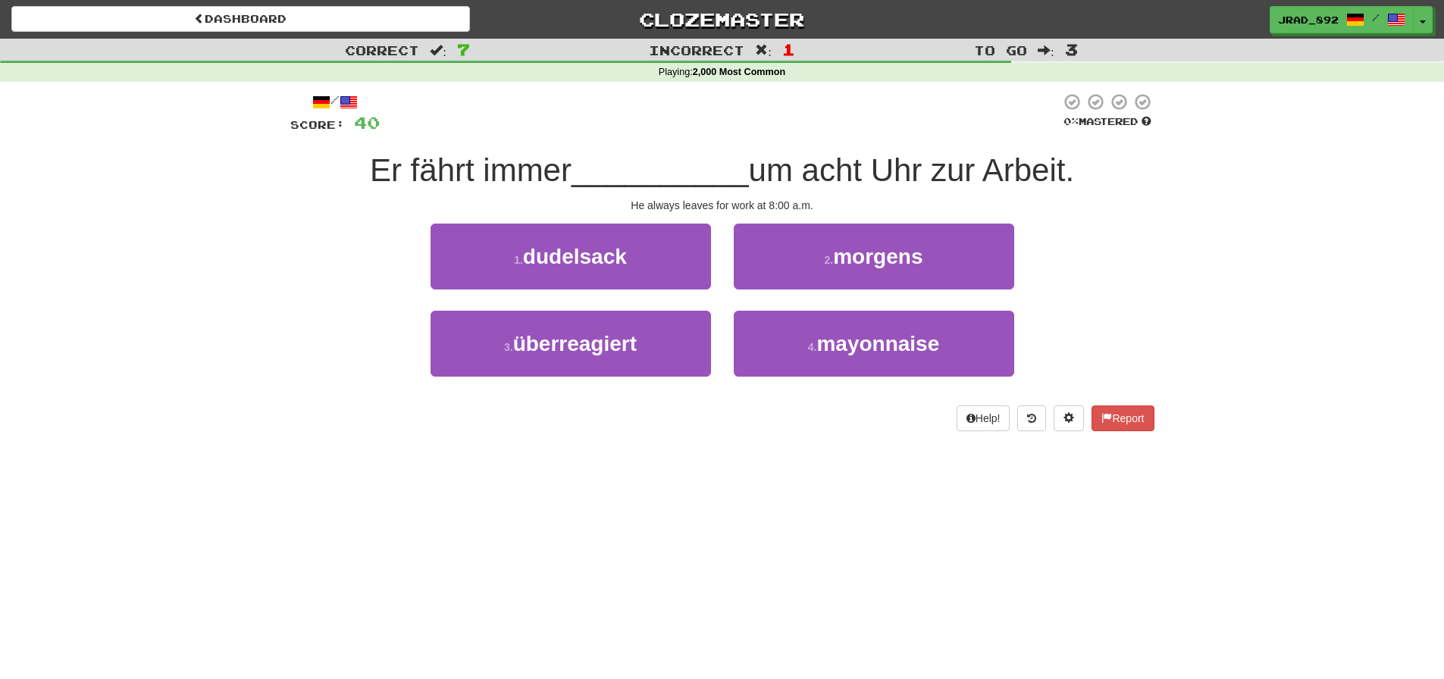
click at [836, 255] on span "morgens" at bounding box center [877, 257] width 89 height 24
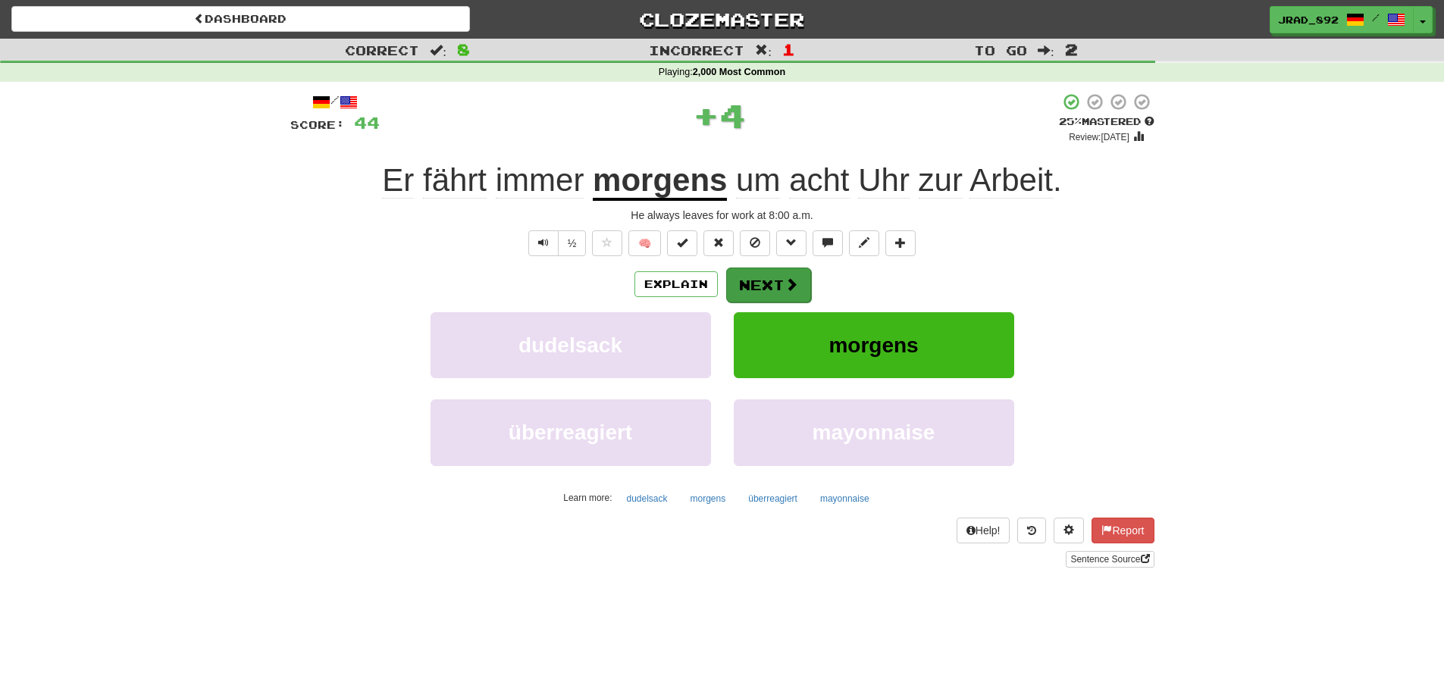
click at [780, 276] on button "Next" at bounding box center [768, 285] width 85 height 35
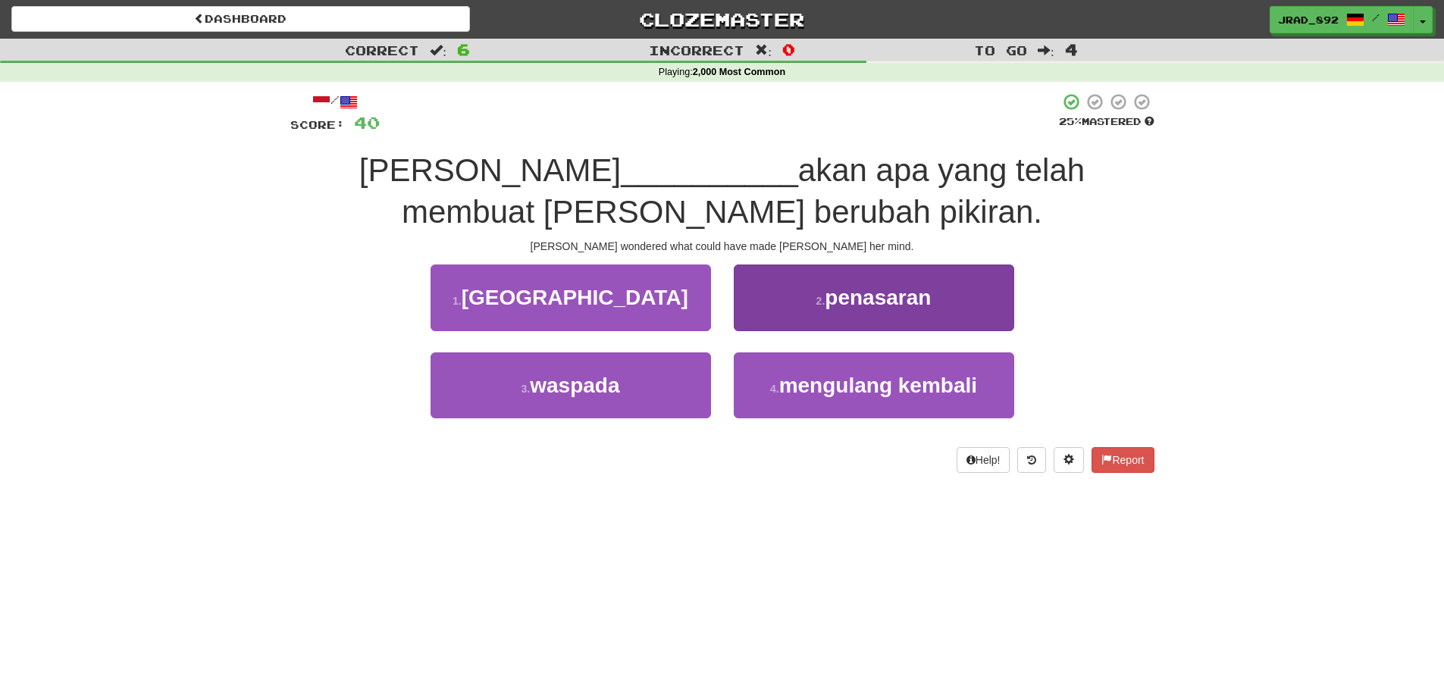
click at [827, 301] on span "penasaran" at bounding box center [878, 298] width 106 height 24
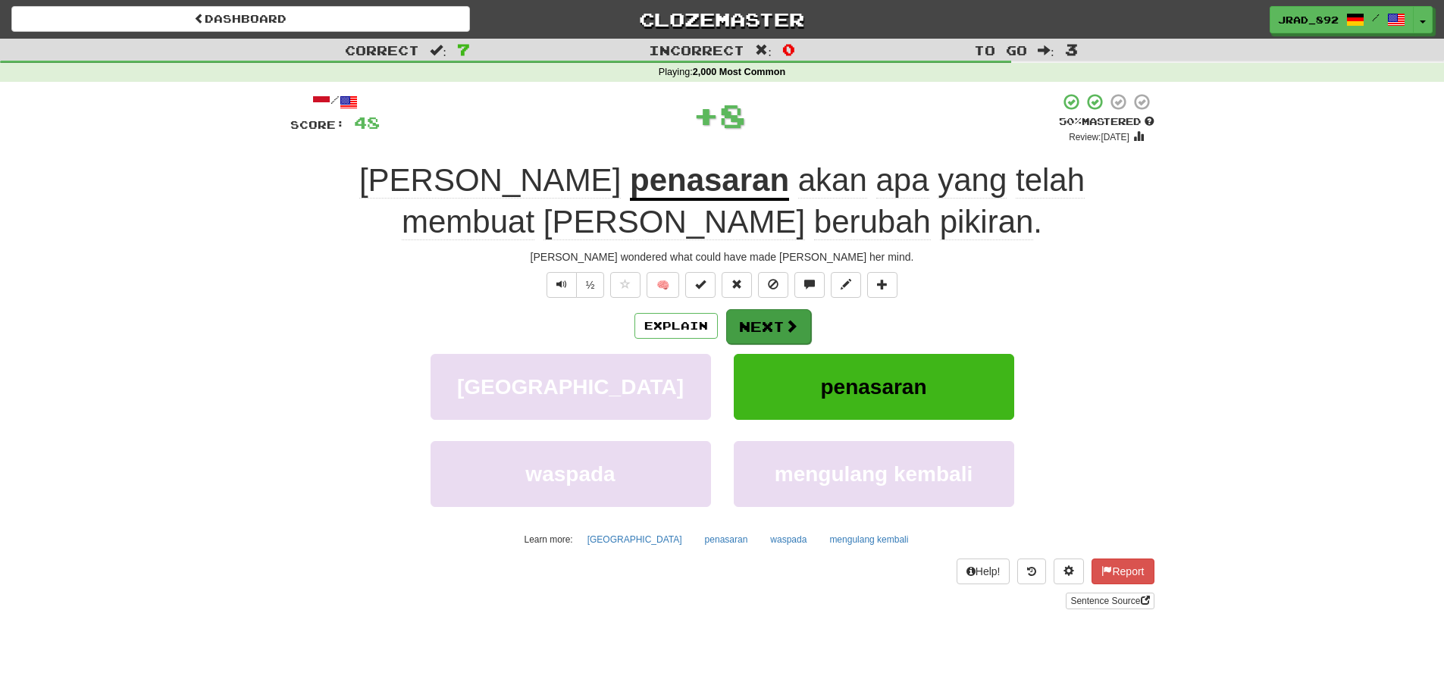
click at [778, 325] on button "Next" at bounding box center [768, 326] width 85 height 35
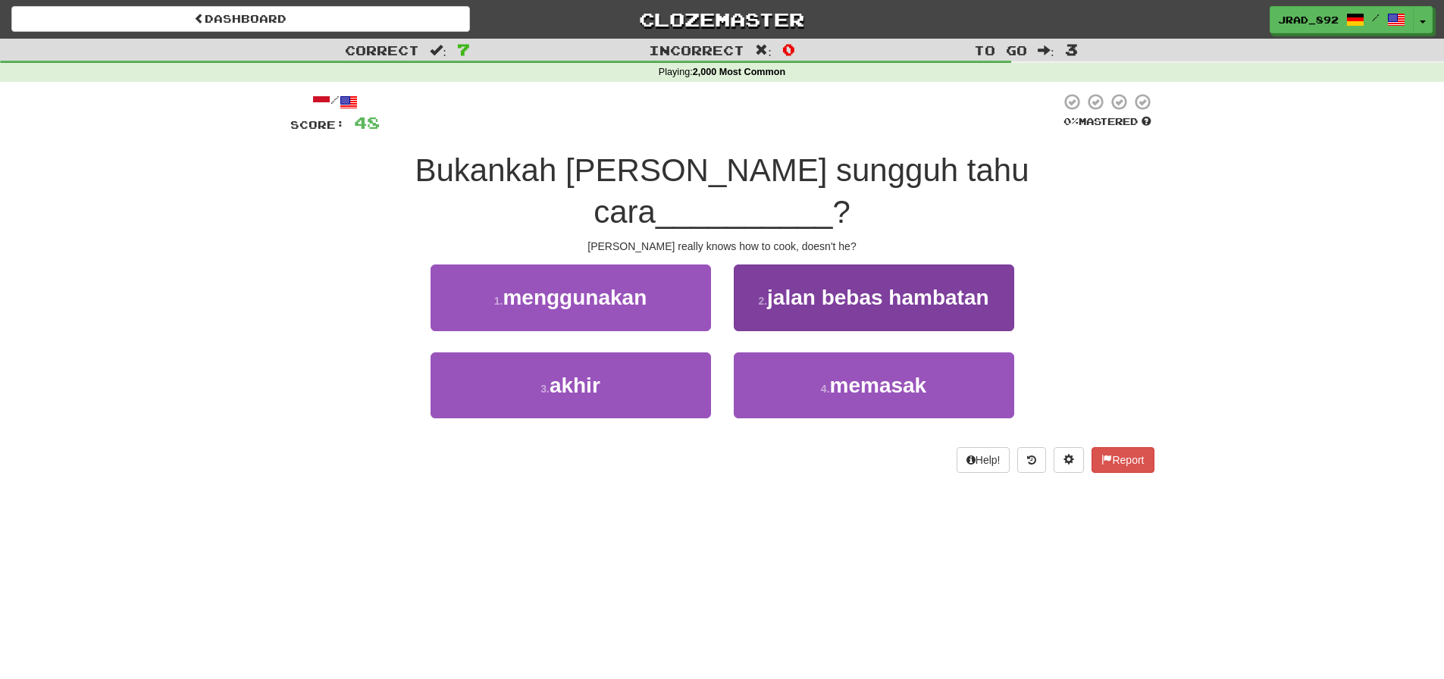
click at [912, 374] on span "memasak" at bounding box center [878, 386] width 97 height 24
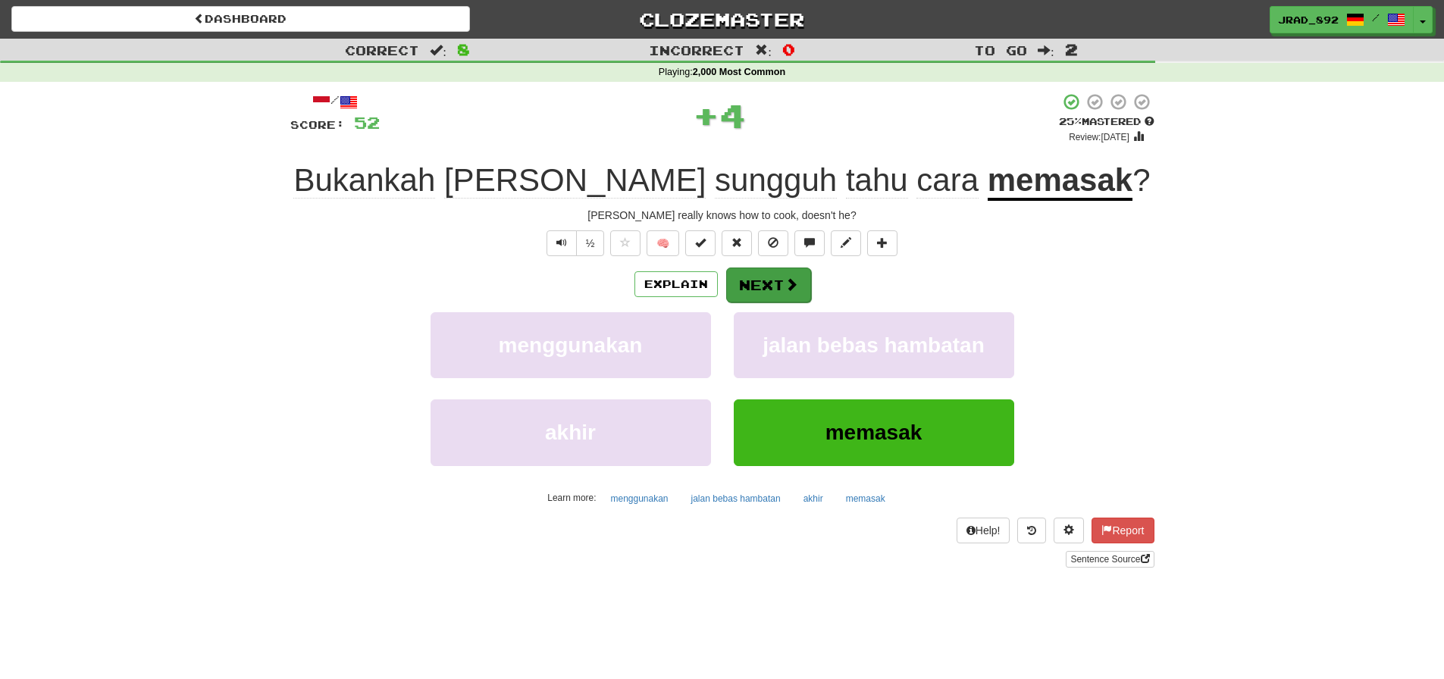
click at [758, 278] on button "Next" at bounding box center [768, 285] width 85 height 35
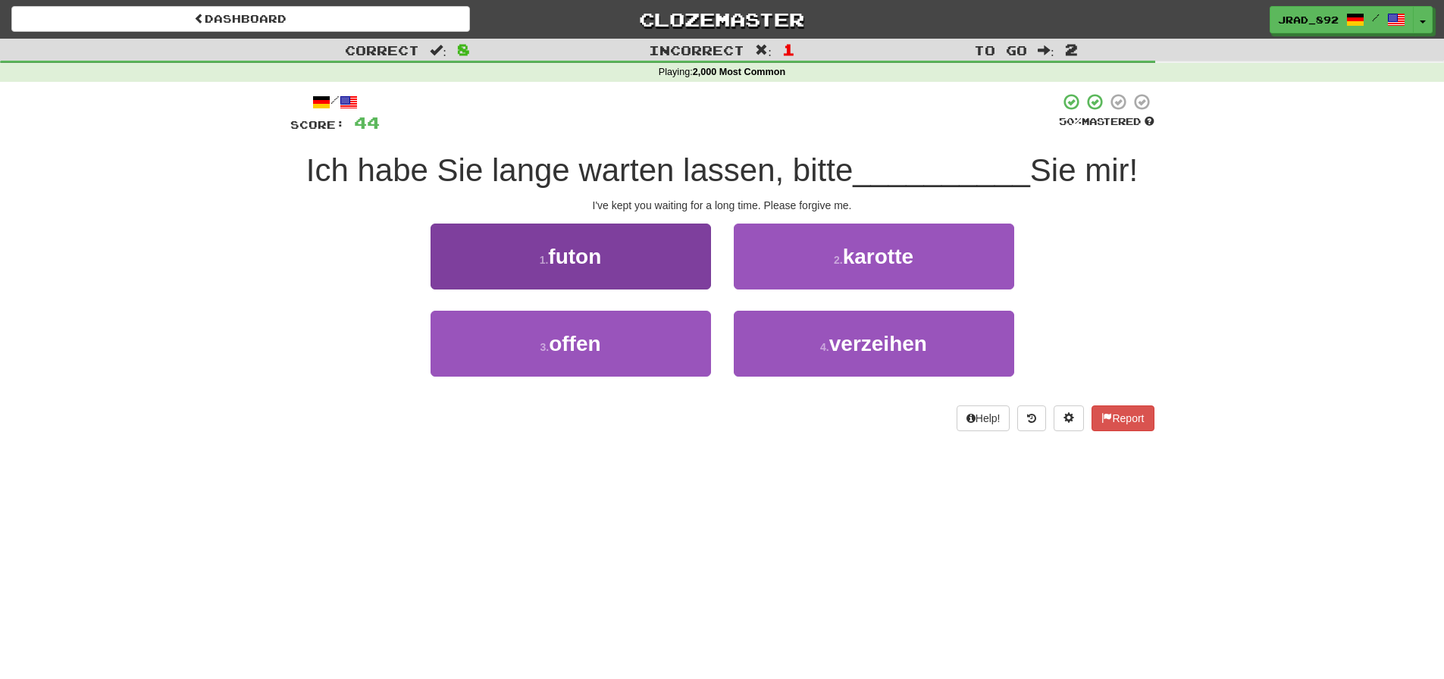
click at [622, 349] on button "3 . offen" at bounding box center [571, 344] width 281 height 66
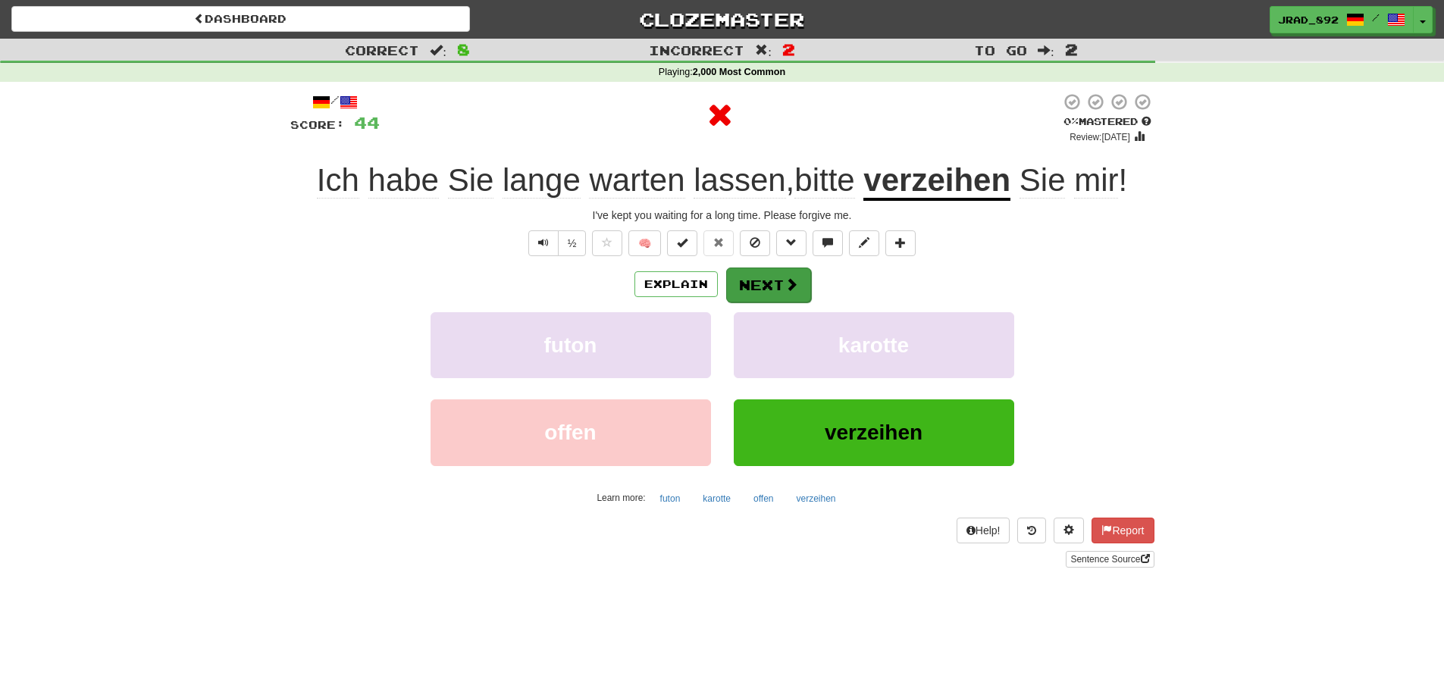
click at [775, 278] on button "Next" at bounding box center [768, 285] width 85 height 35
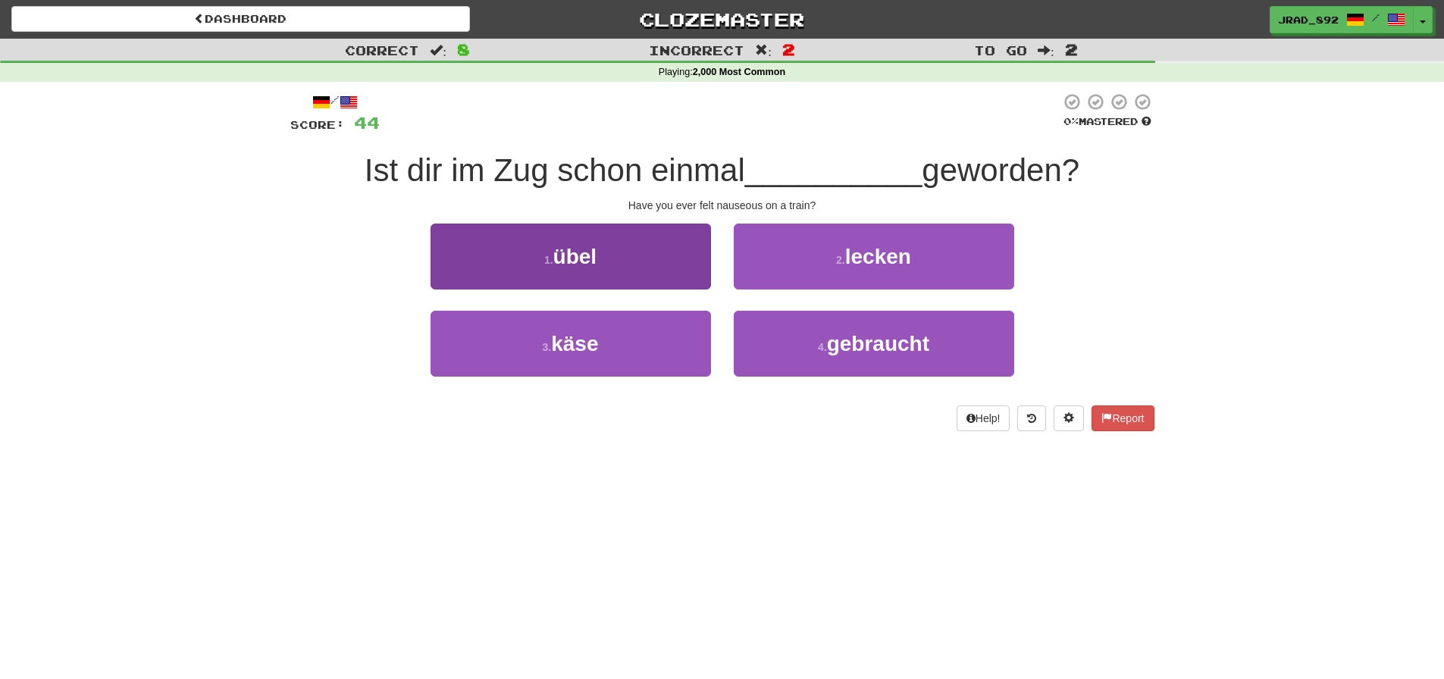
click at [640, 260] on button "1 . übel" at bounding box center [571, 257] width 281 height 66
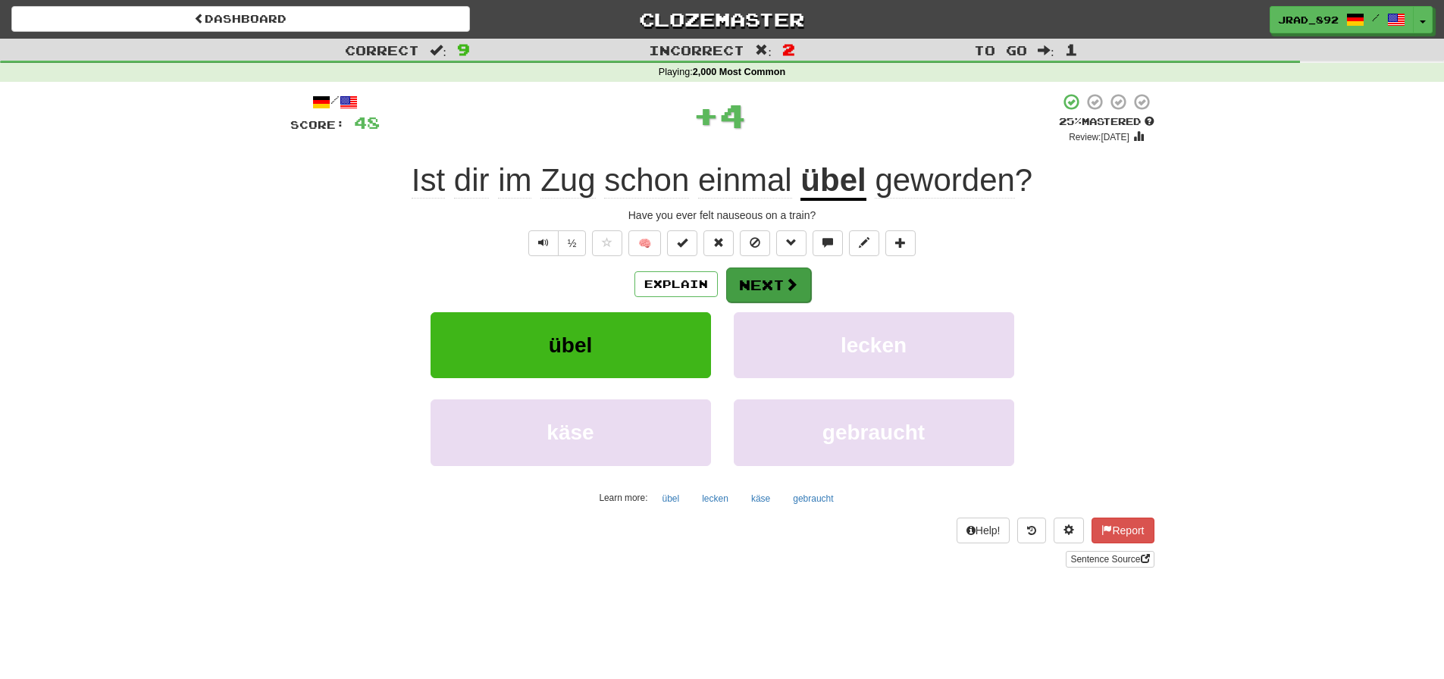
click at [759, 277] on button "Next" at bounding box center [768, 285] width 85 height 35
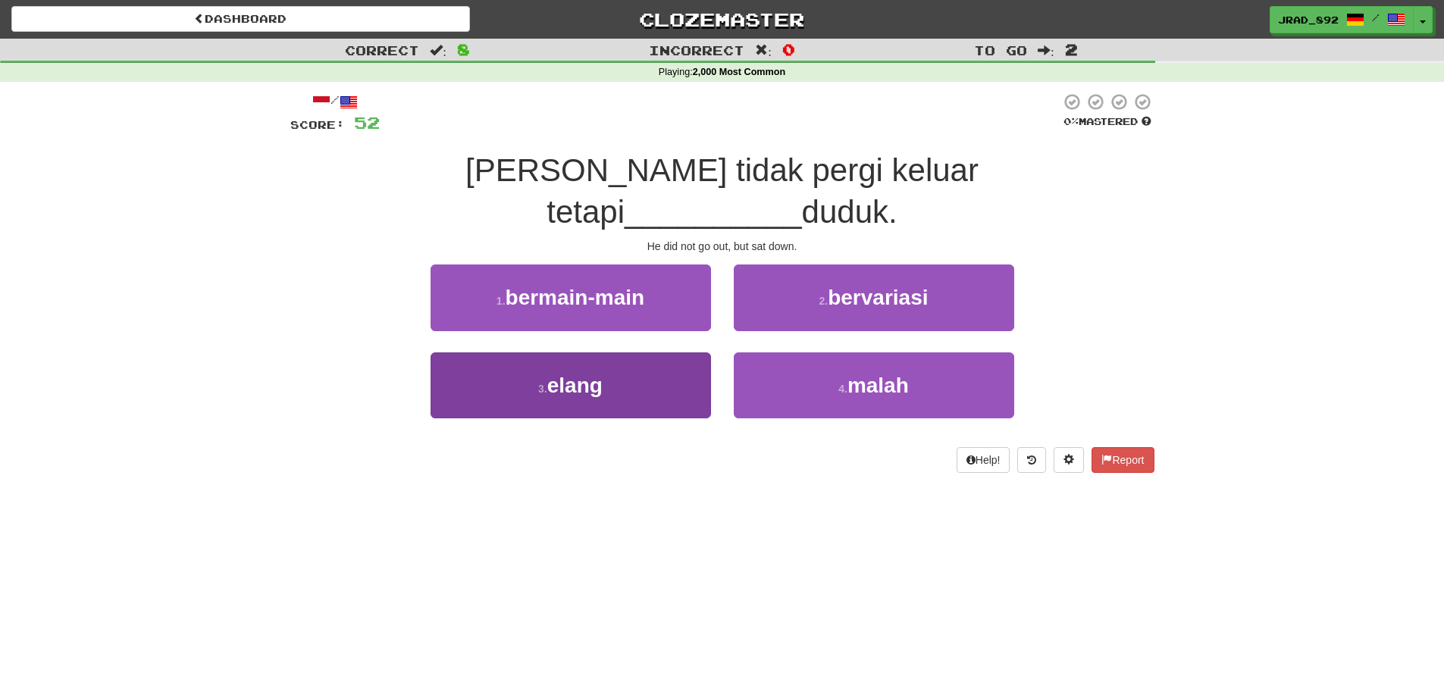
click at [635, 353] on button "3 . elang" at bounding box center [571, 386] width 281 height 66
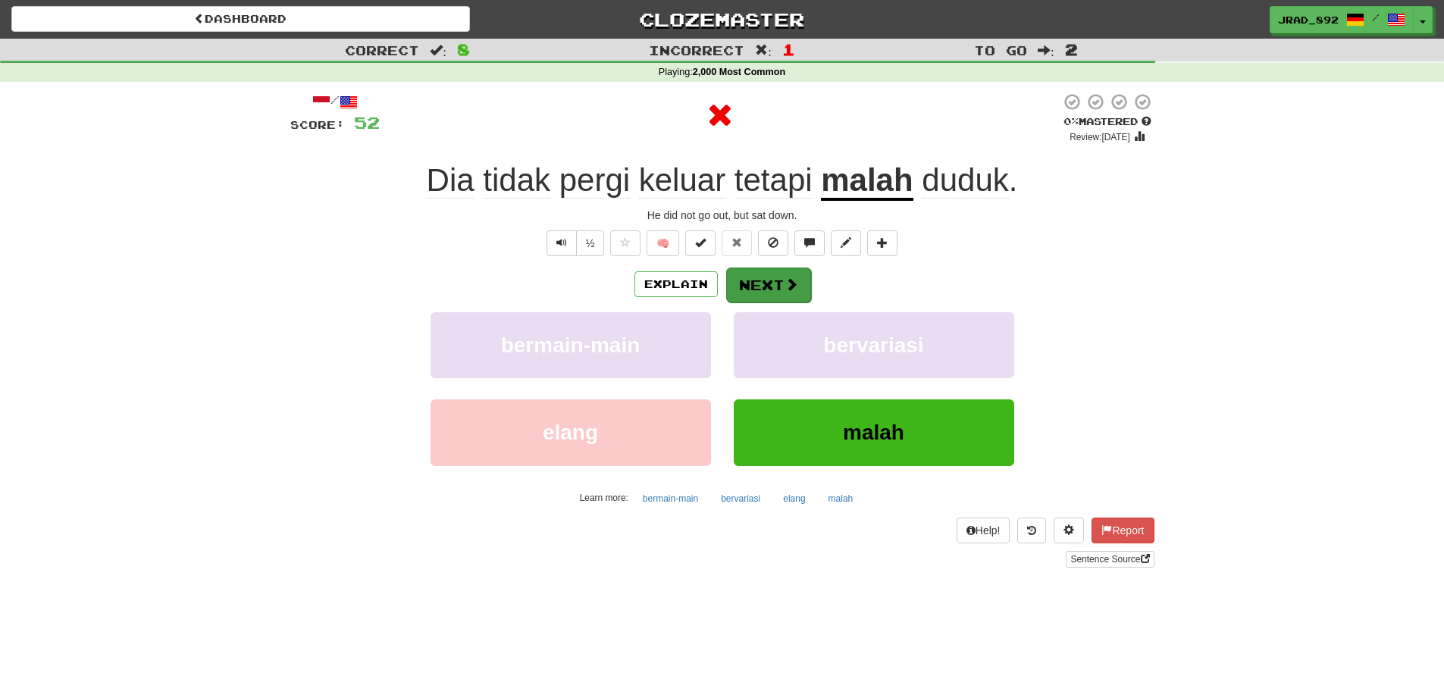
click at [770, 284] on button "Next" at bounding box center [768, 285] width 85 height 35
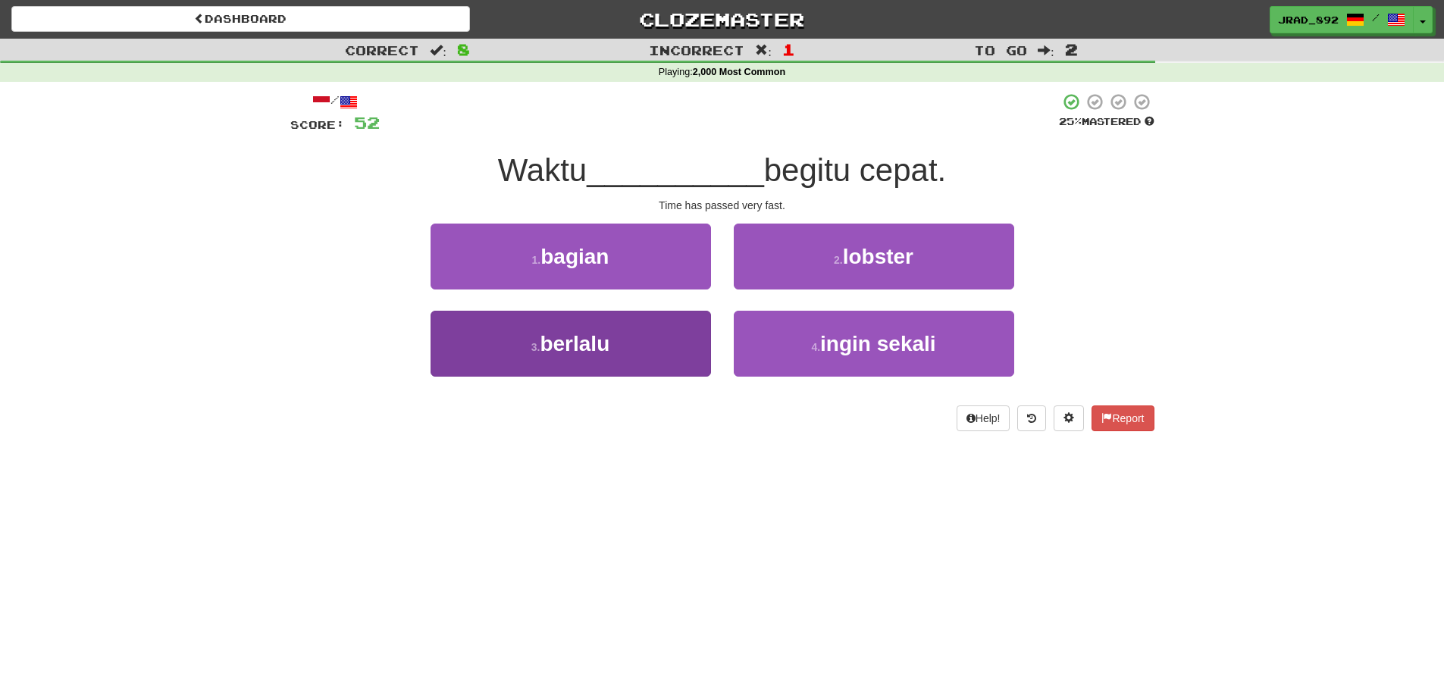
click at [633, 338] on button "3 . [GEOGRAPHIC_DATA]" at bounding box center [571, 344] width 281 height 66
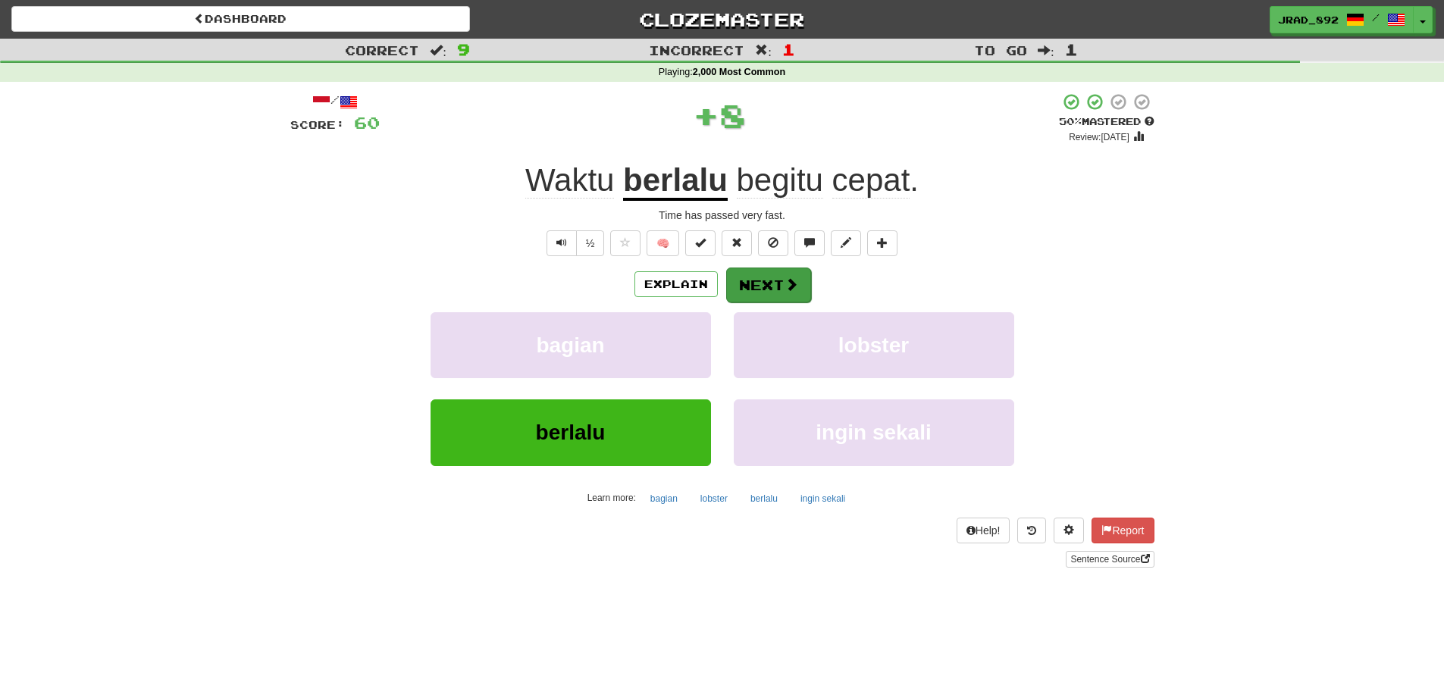
click at [759, 287] on button "Next" at bounding box center [768, 285] width 85 height 35
